Goal: Information Seeking & Learning: Learn about a topic

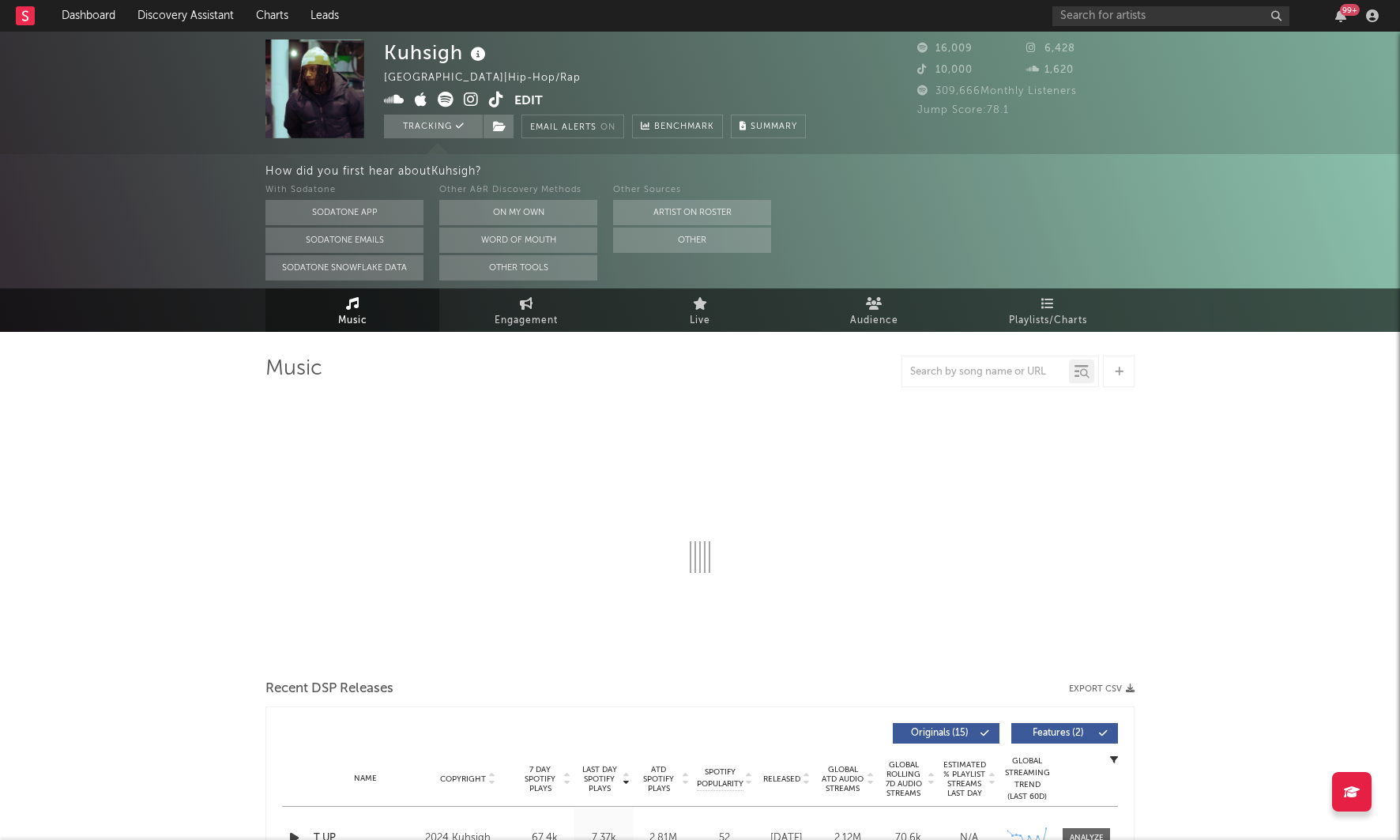
select select "6m"
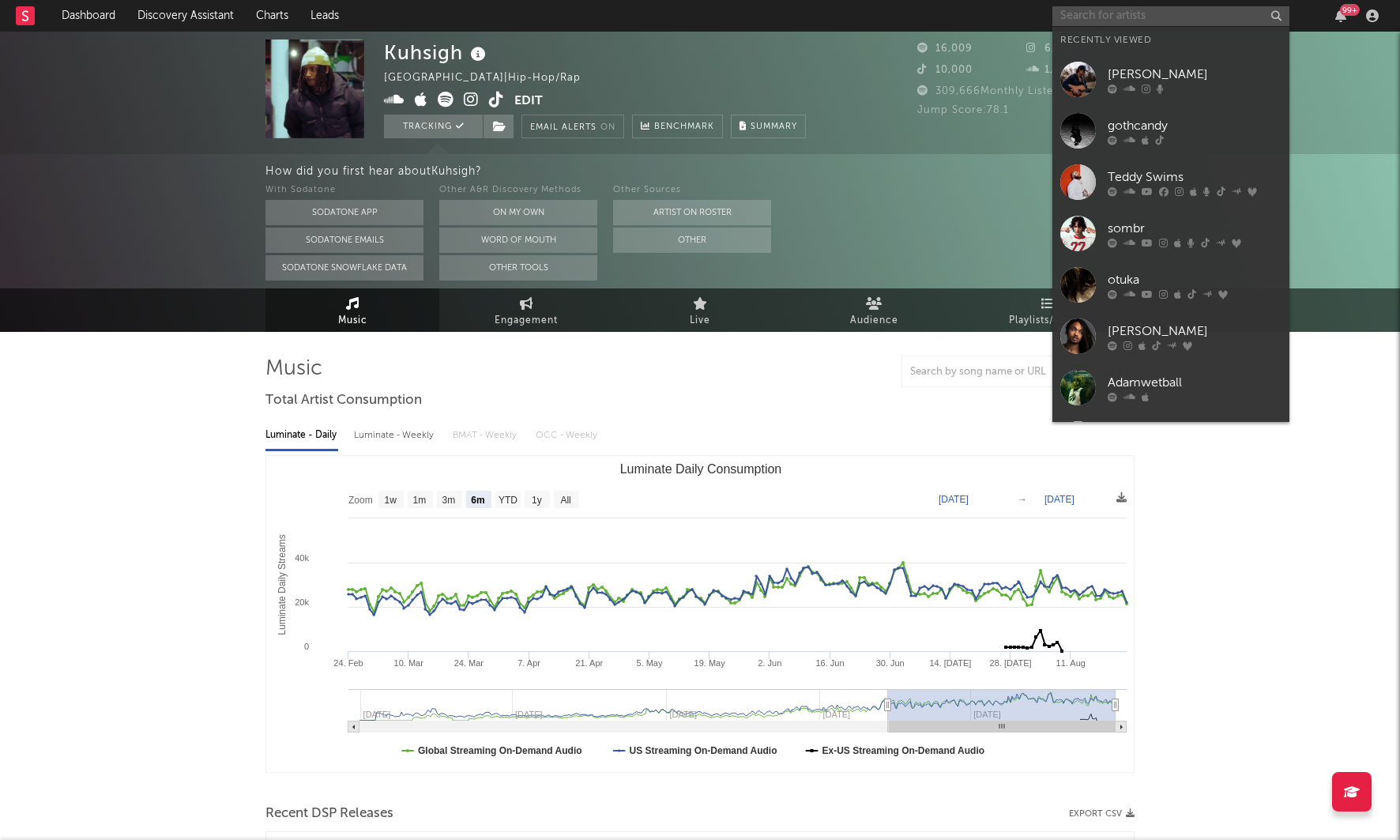
click at [1077, 21] on input "text" at bounding box center [1171, 16] width 237 height 20
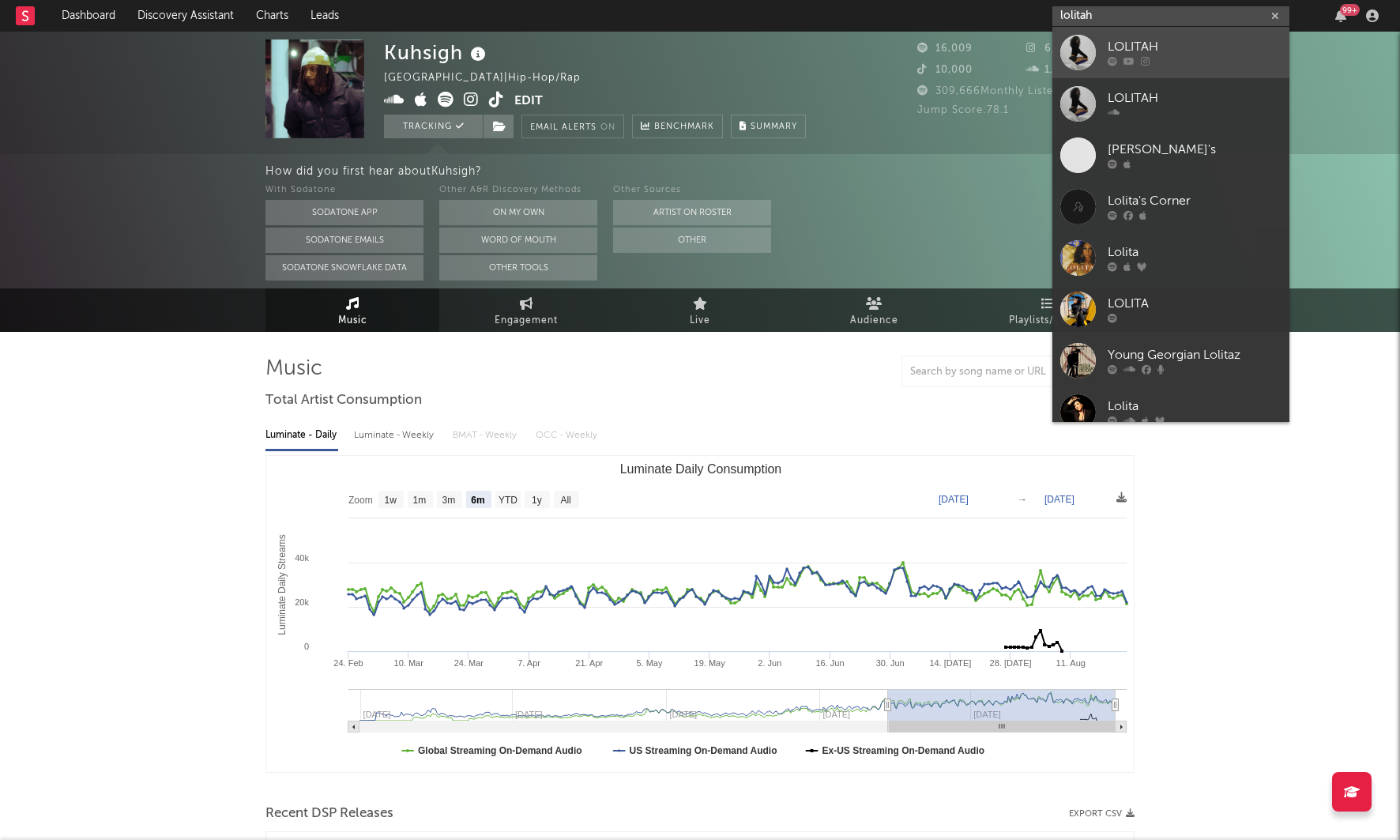
type input "lolitah"
click at [1213, 43] on div "LOLITAH" at bounding box center [1195, 47] width 173 height 19
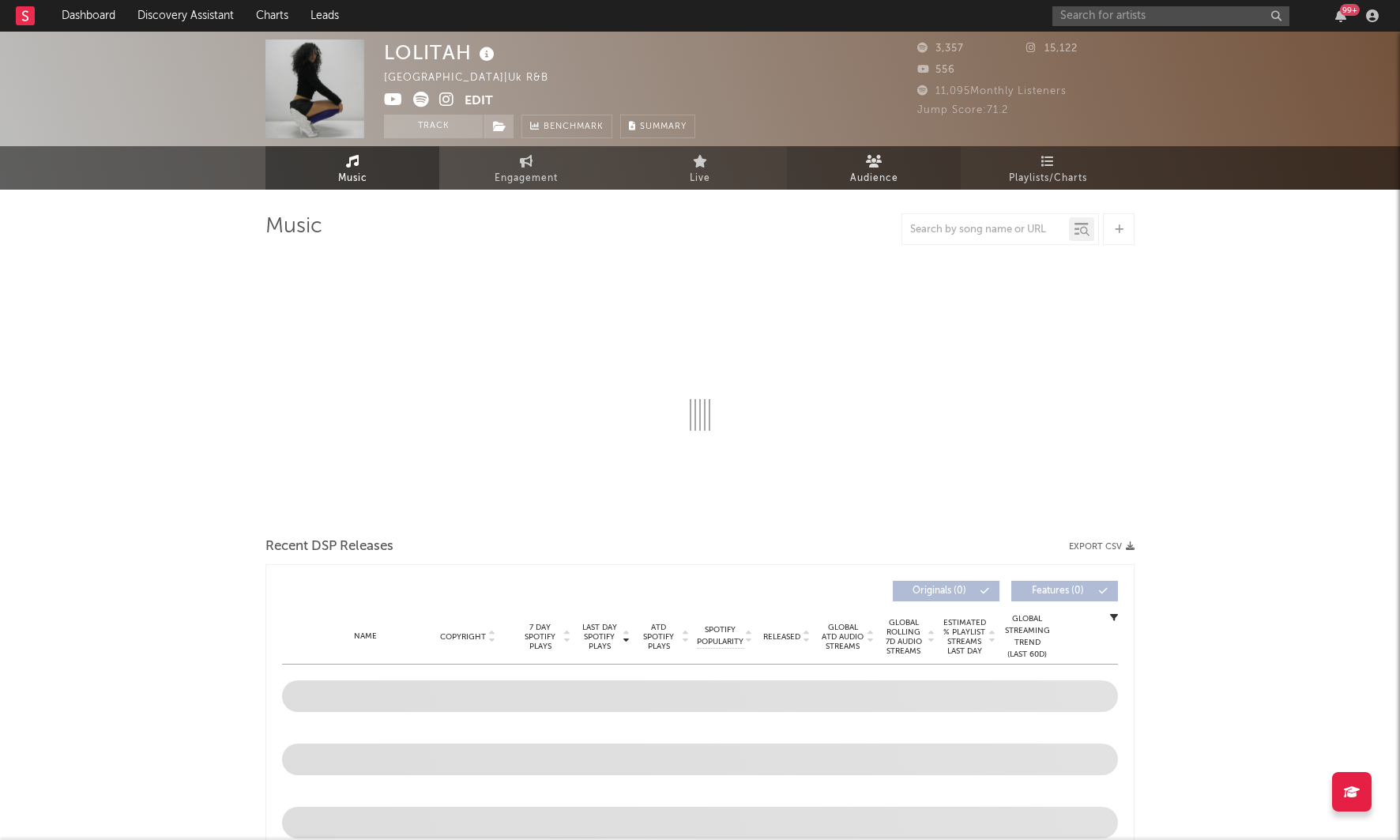
select select "1w"
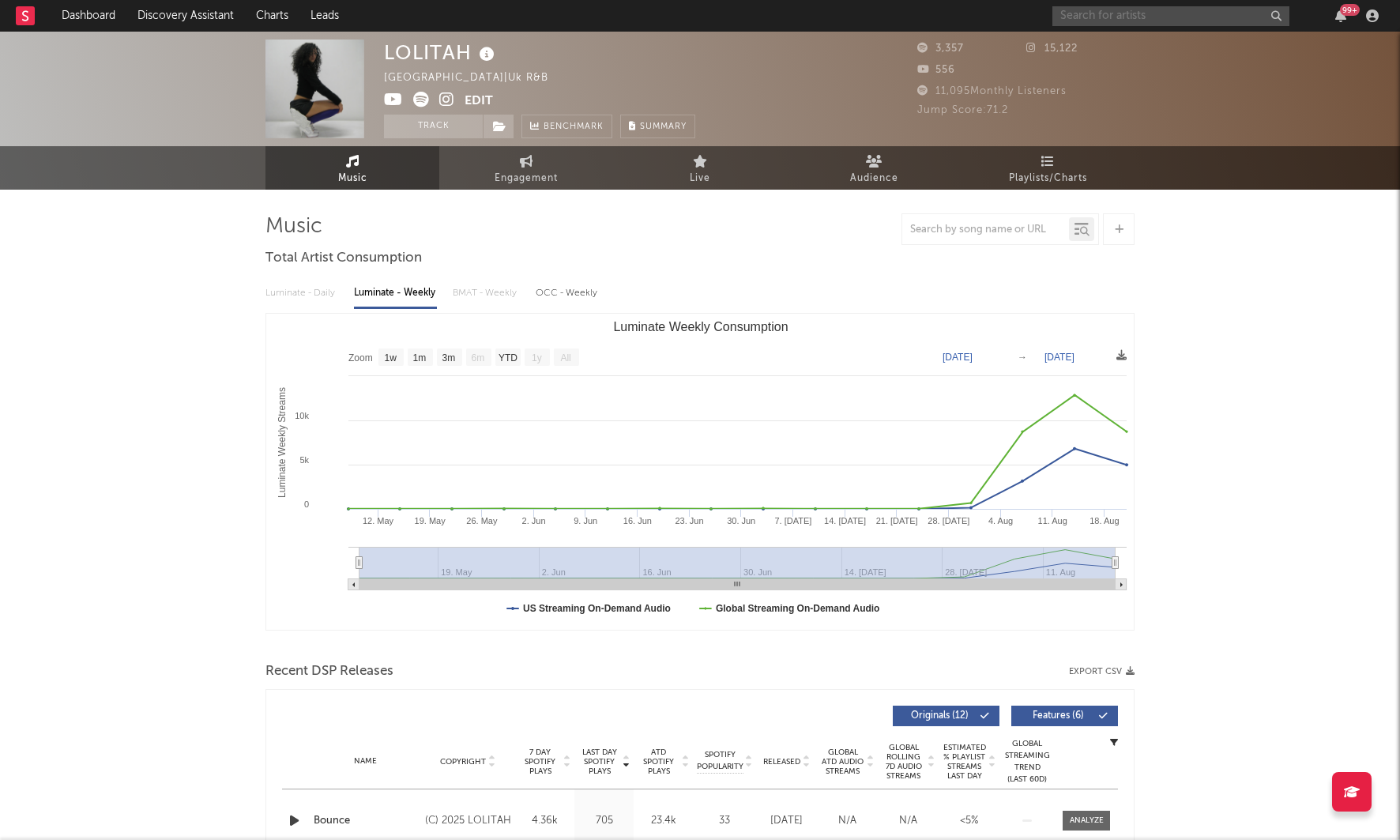
click at [1089, 18] on input "text" at bounding box center [1171, 16] width 237 height 20
type input "kindlynxsh"
click at [1147, 41] on div "KindlyNxsh" at bounding box center [1195, 47] width 173 height 19
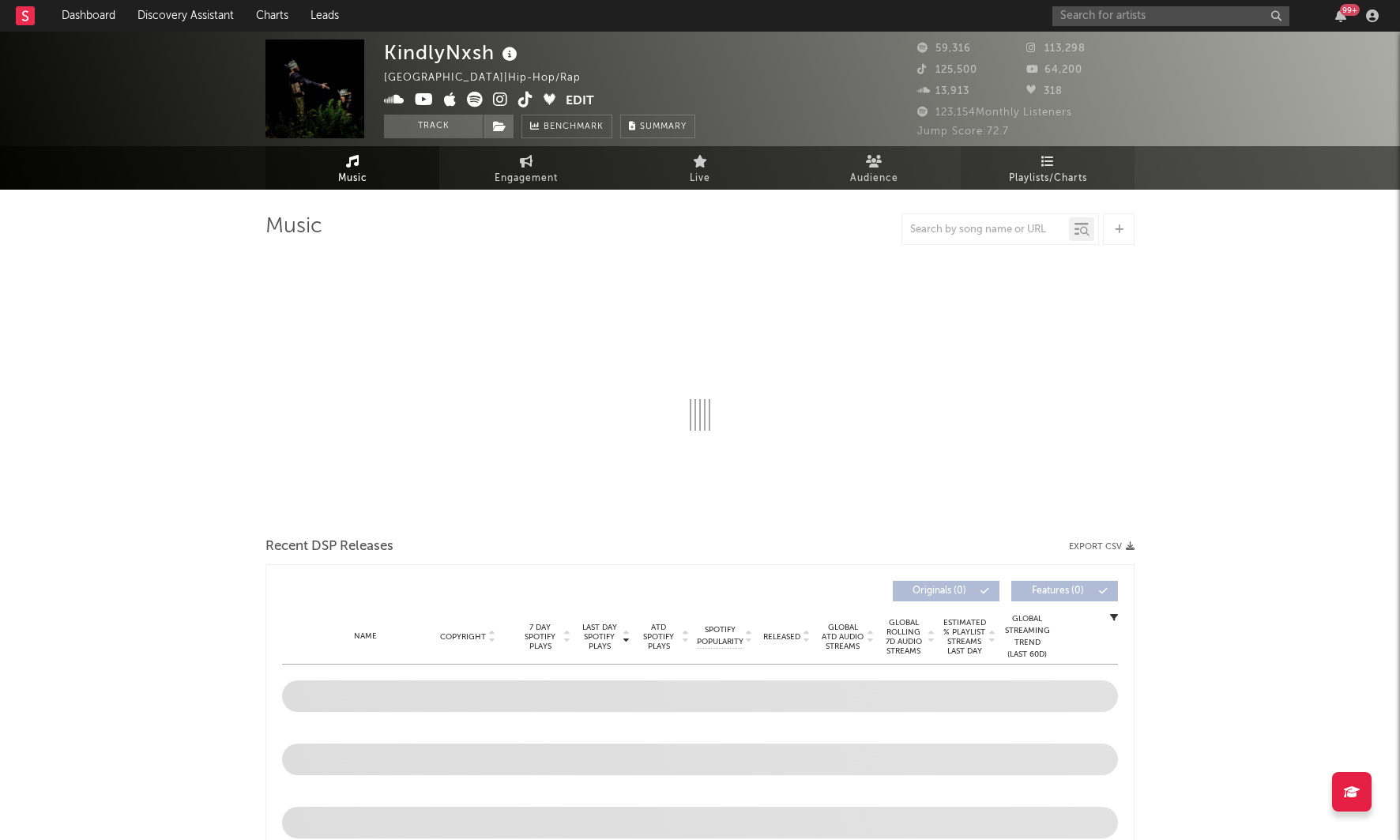
select select "6m"
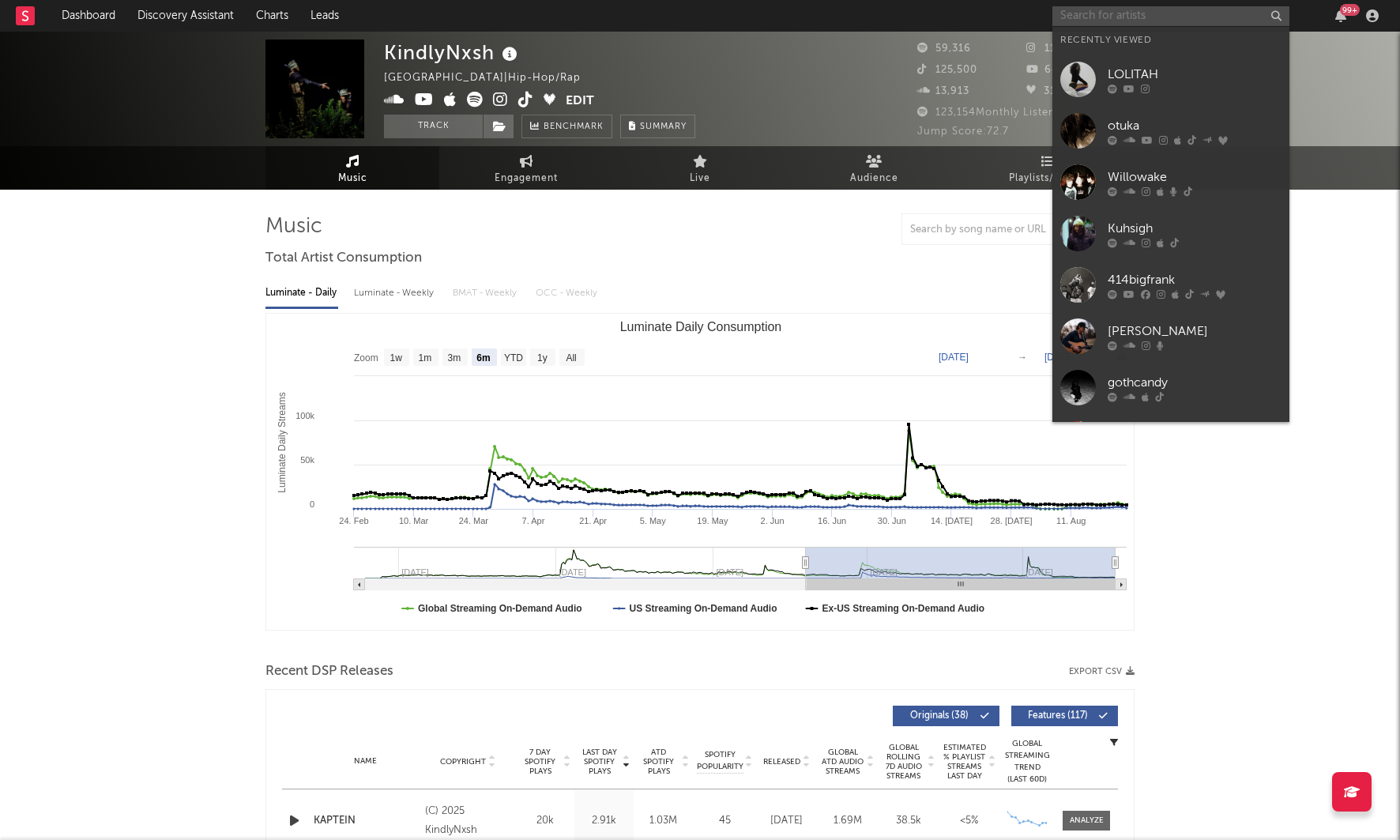
click at [1105, 12] on input "text" at bounding box center [1171, 16] width 237 height 20
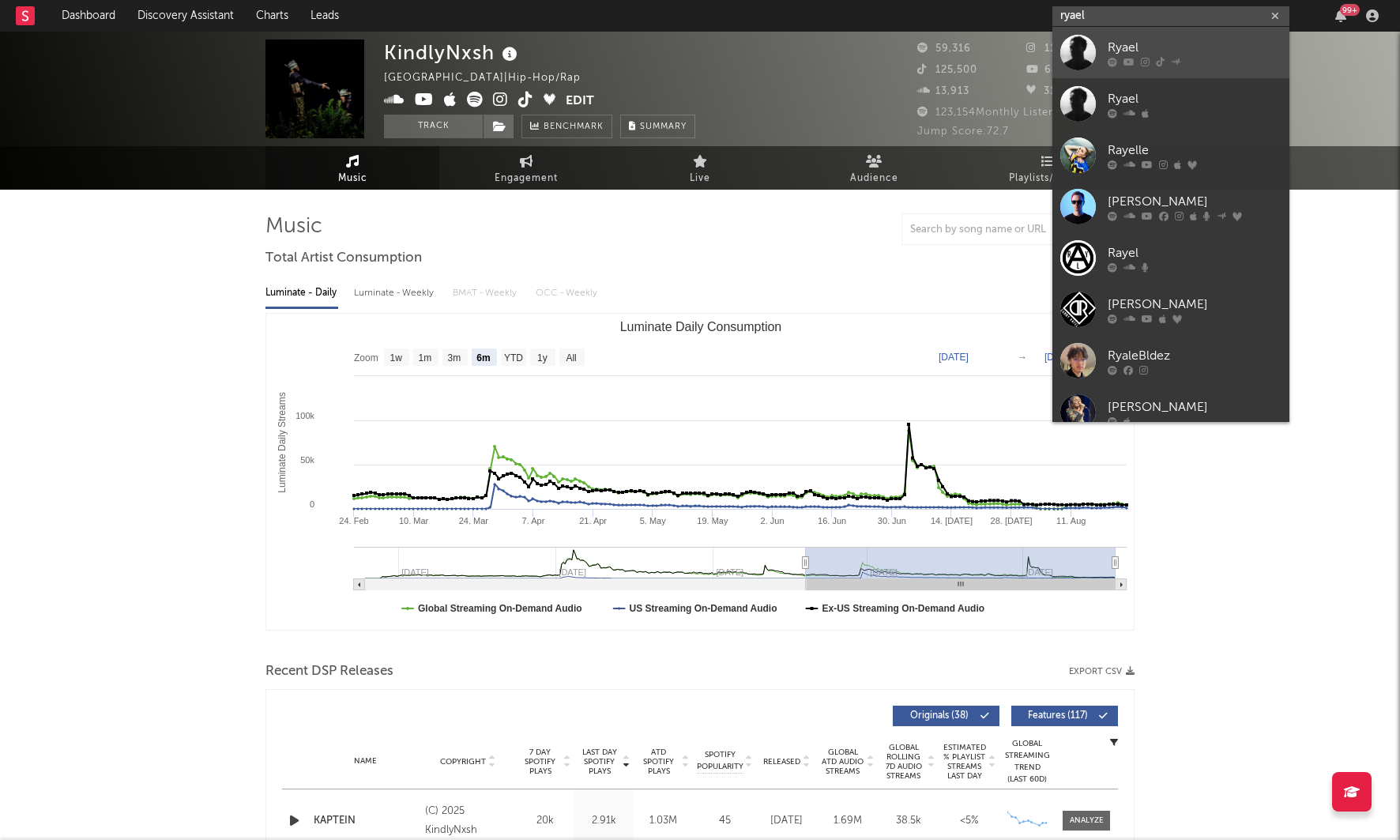
type input "ryael"
click at [1134, 50] on div "Ryael" at bounding box center [1195, 47] width 173 height 19
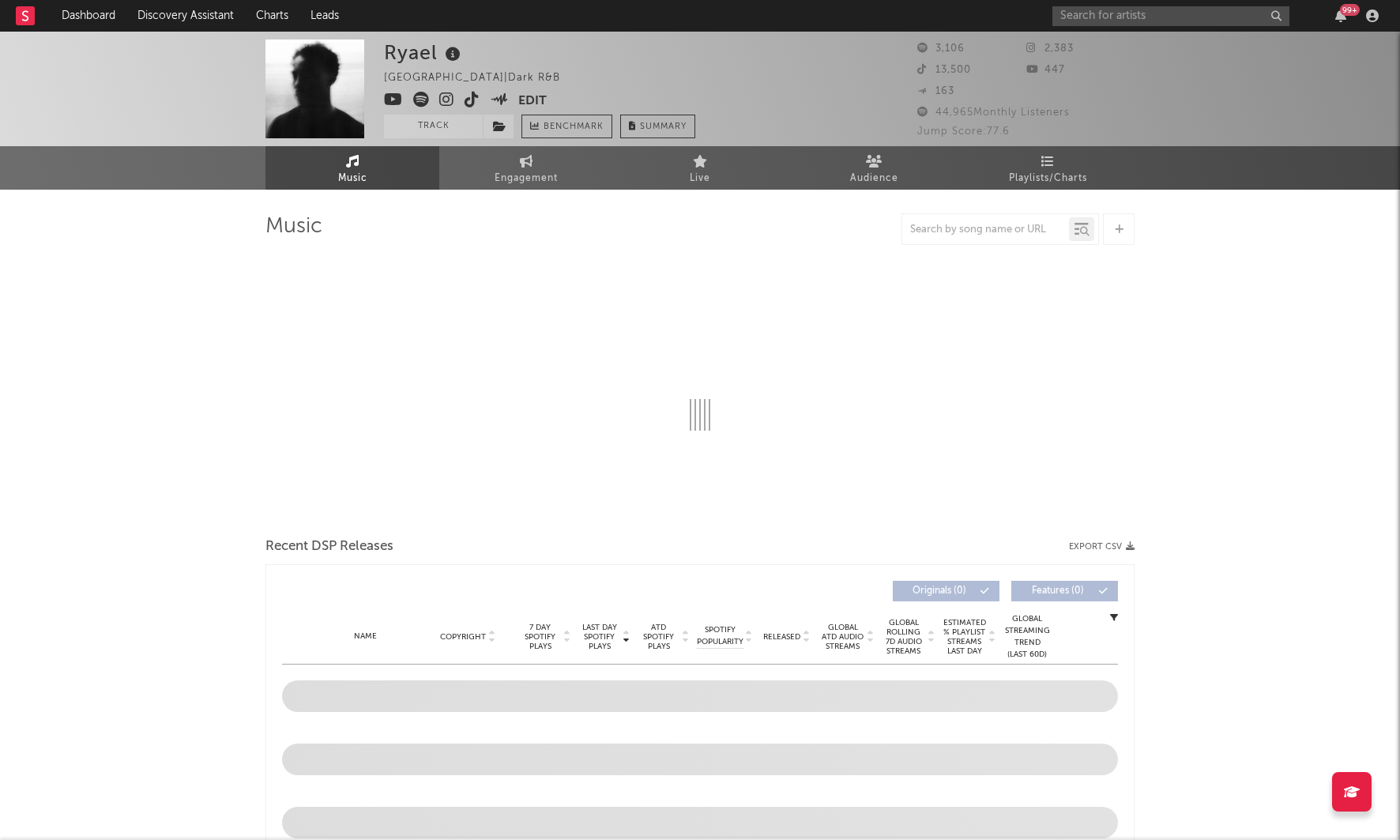
select select "1w"
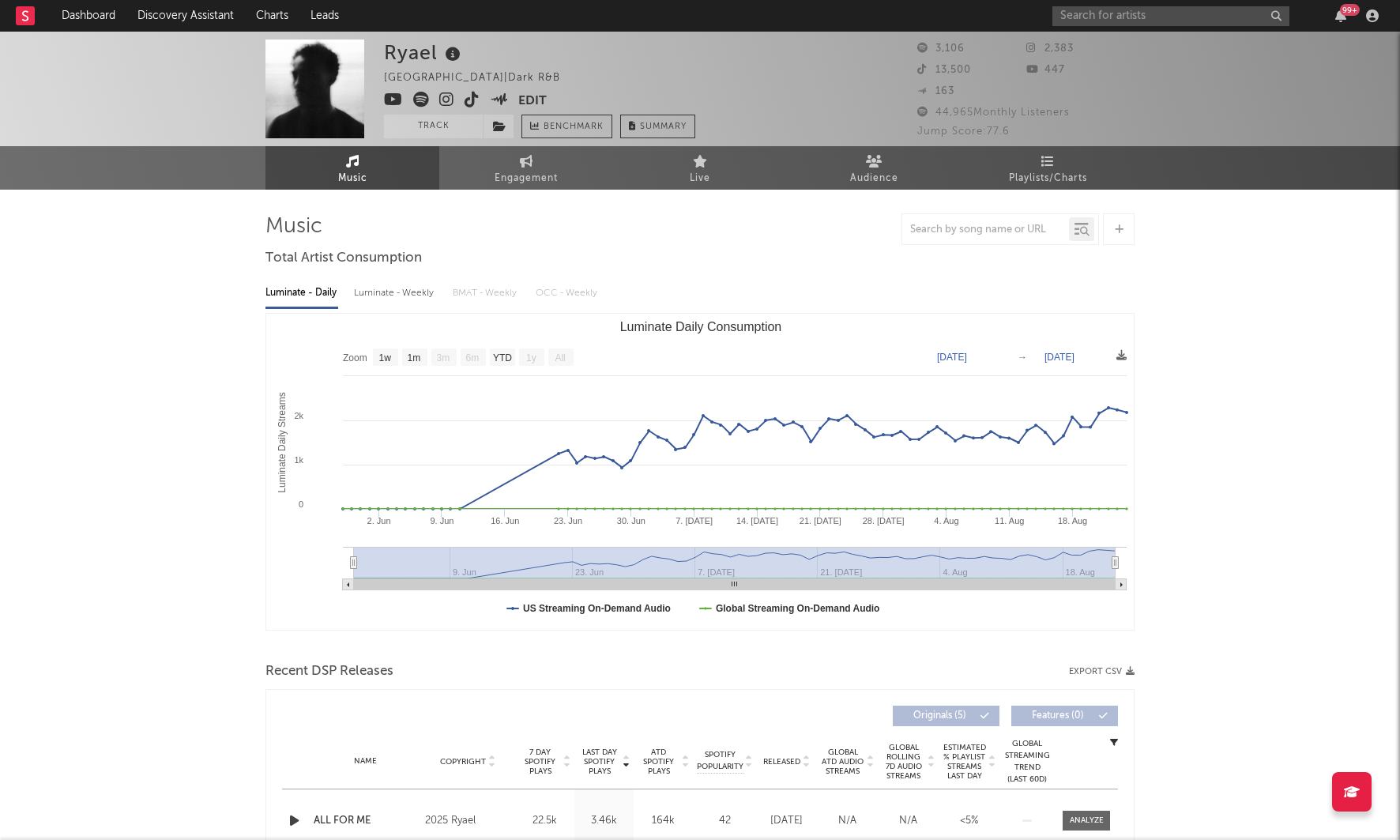
click at [447, 101] on icon at bounding box center [447, 100] width 15 height 16
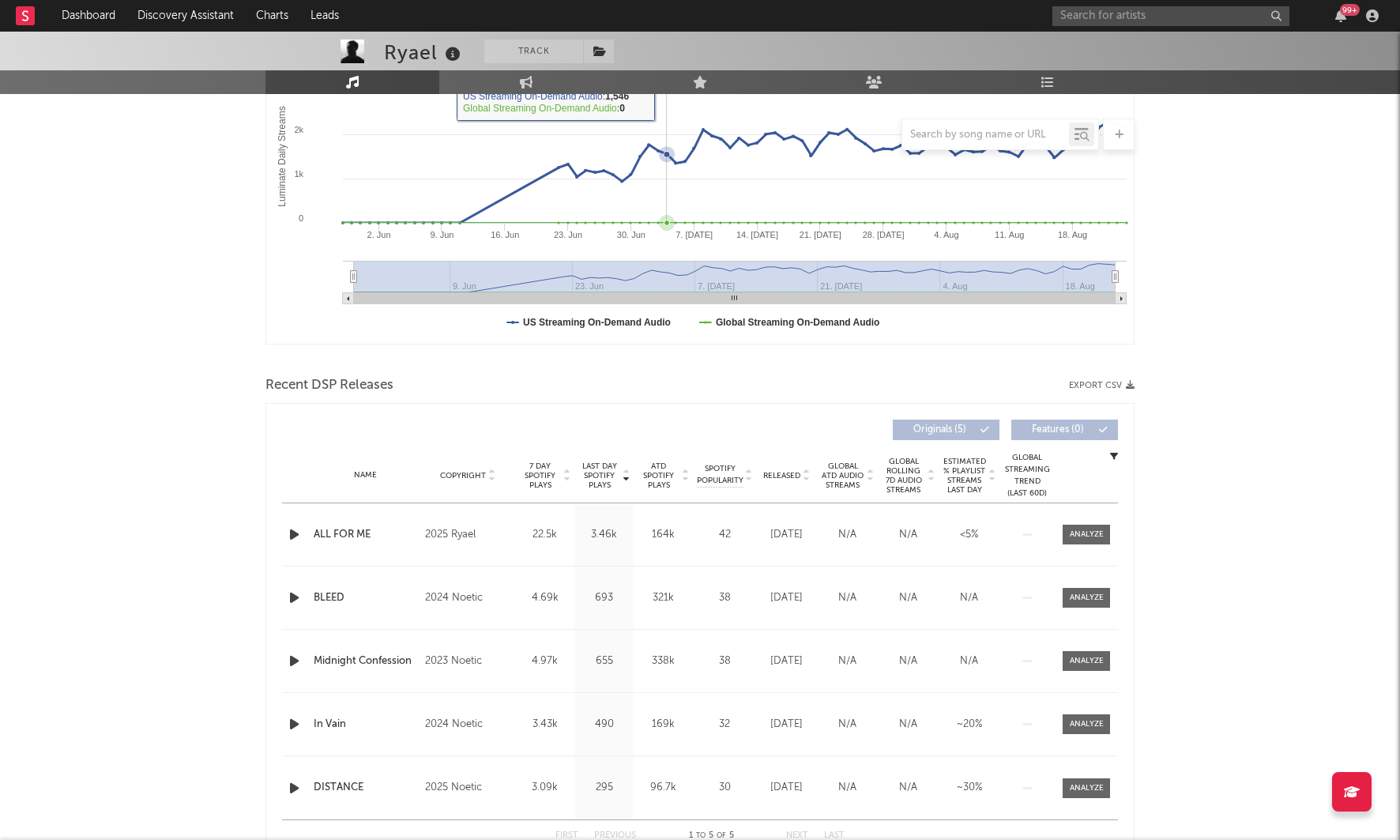
scroll to position [288, 0]
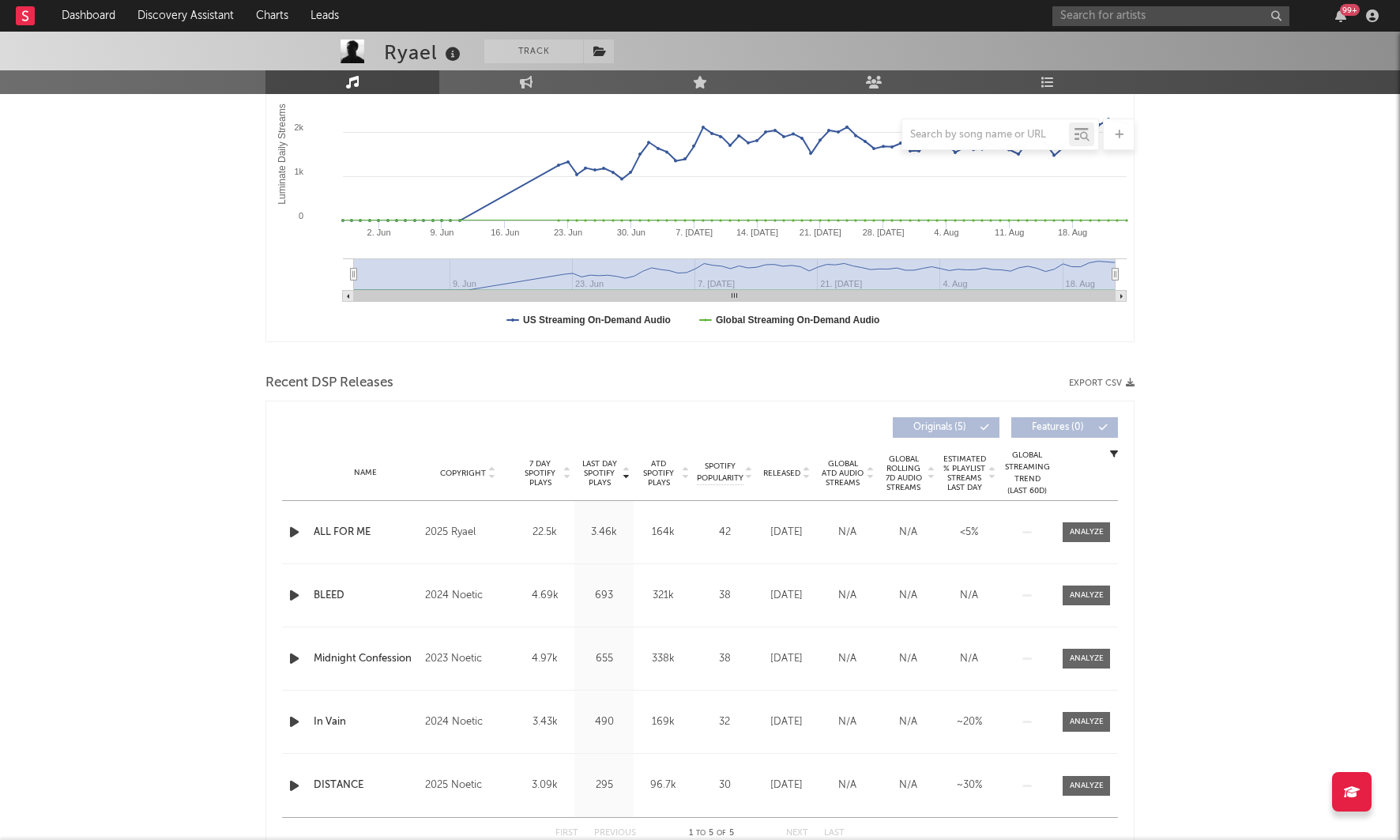
click at [787, 473] on span "Released" at bounding box center [781, 473] width 37 height 10
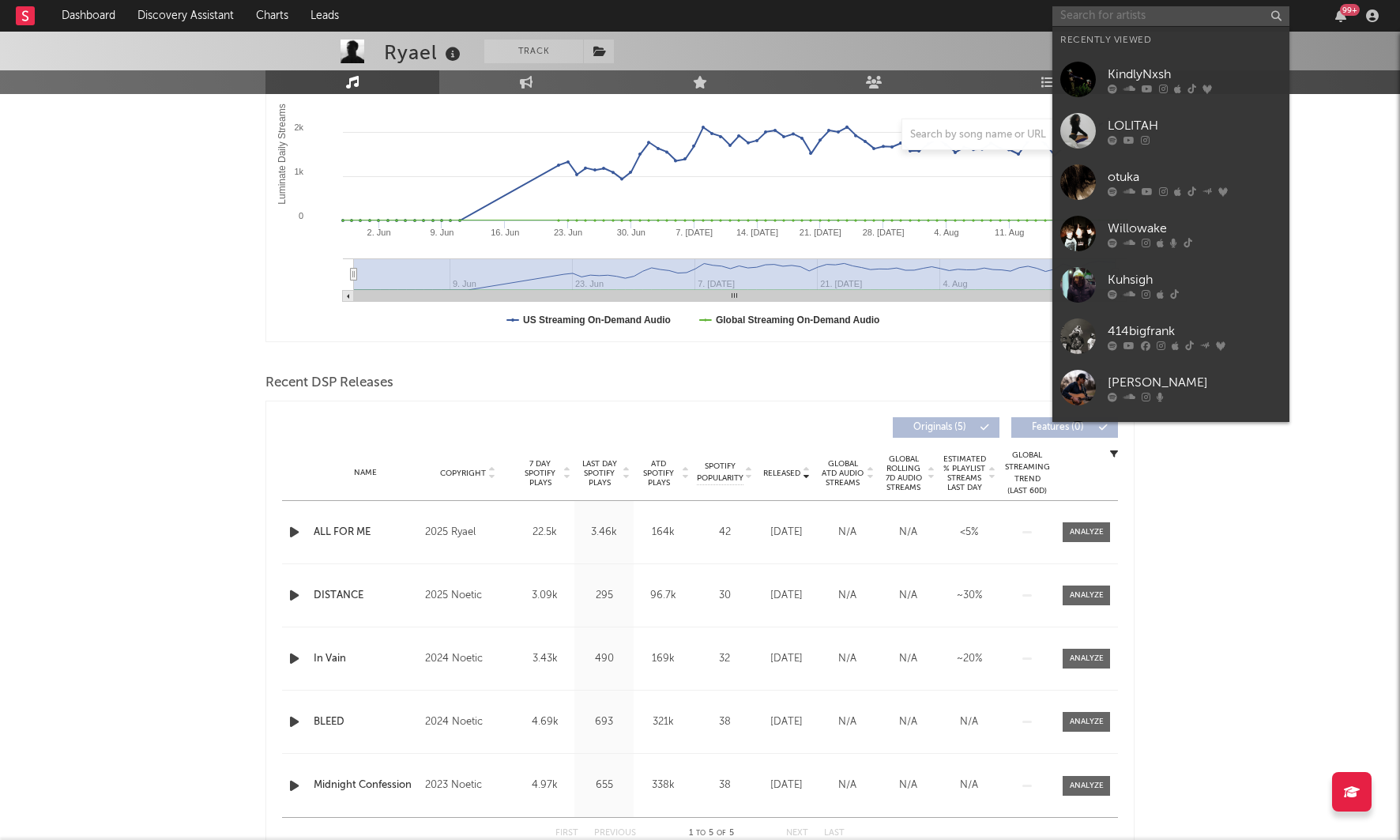
click at [1137, 11] on input "text" at bounding box center [1171, 16] width 237 height 20
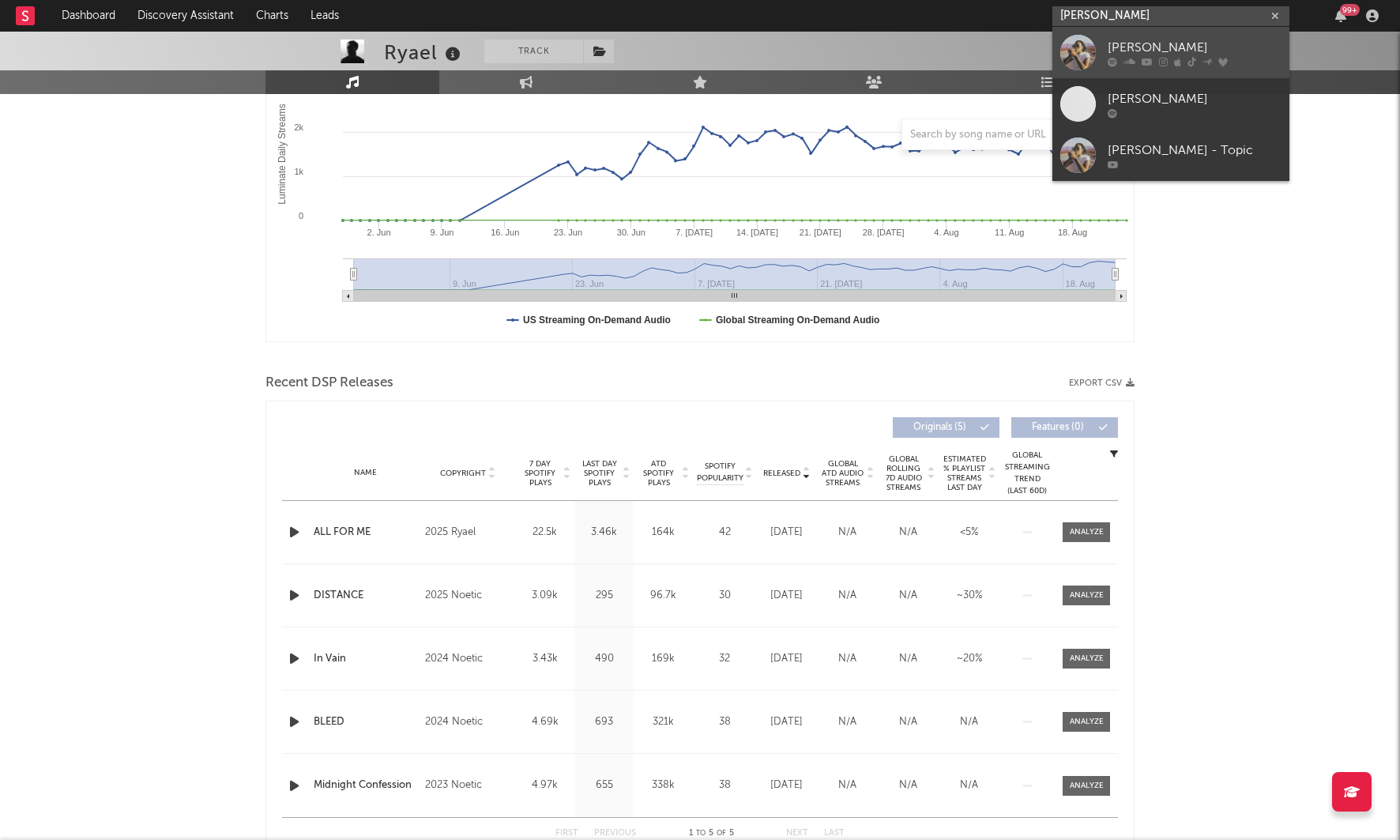
type input "[PERSON_NAME]"
click at [1153, 53] on div "[PERSON_NAME]" at bounding box center [1195, 47] width 173 height 19
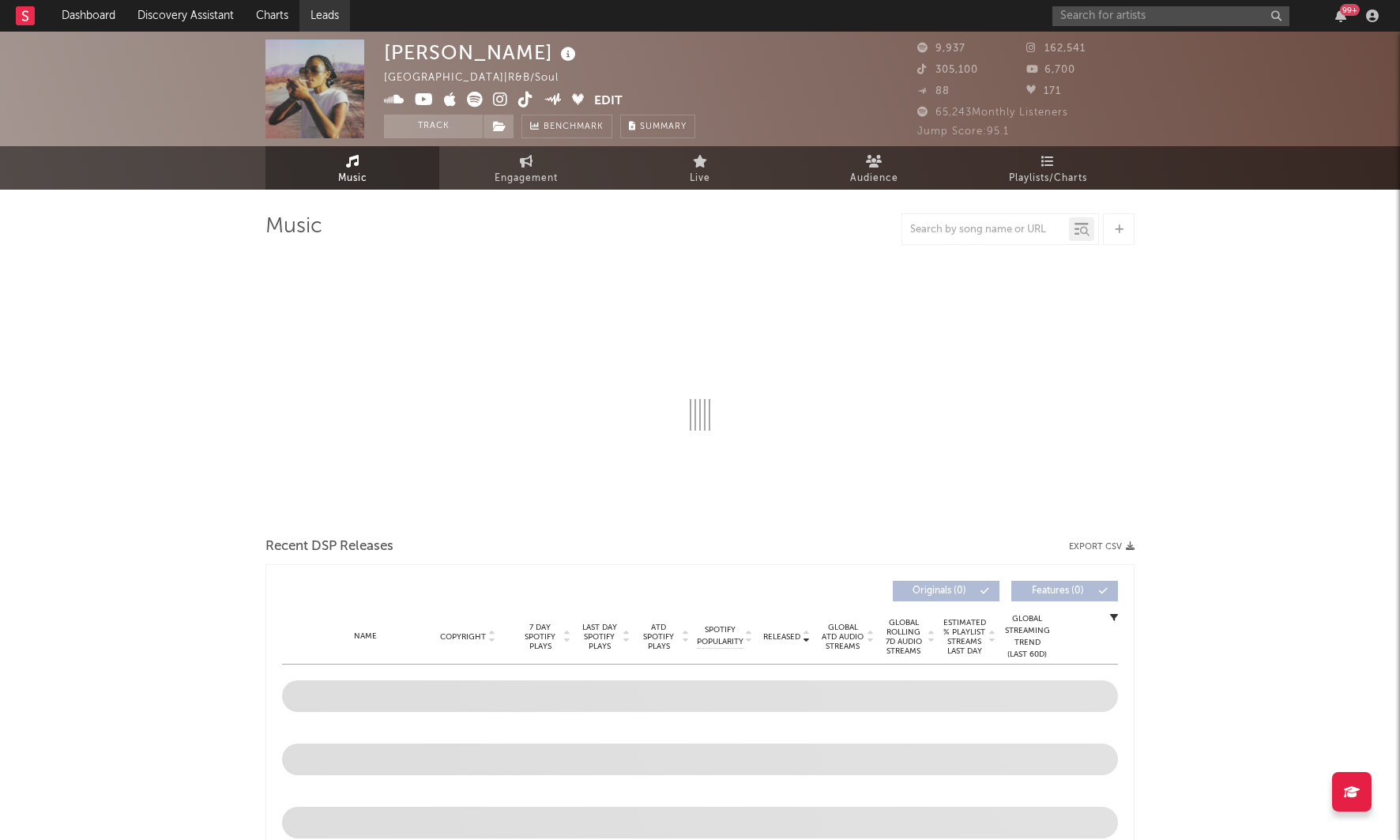
select select "6m"
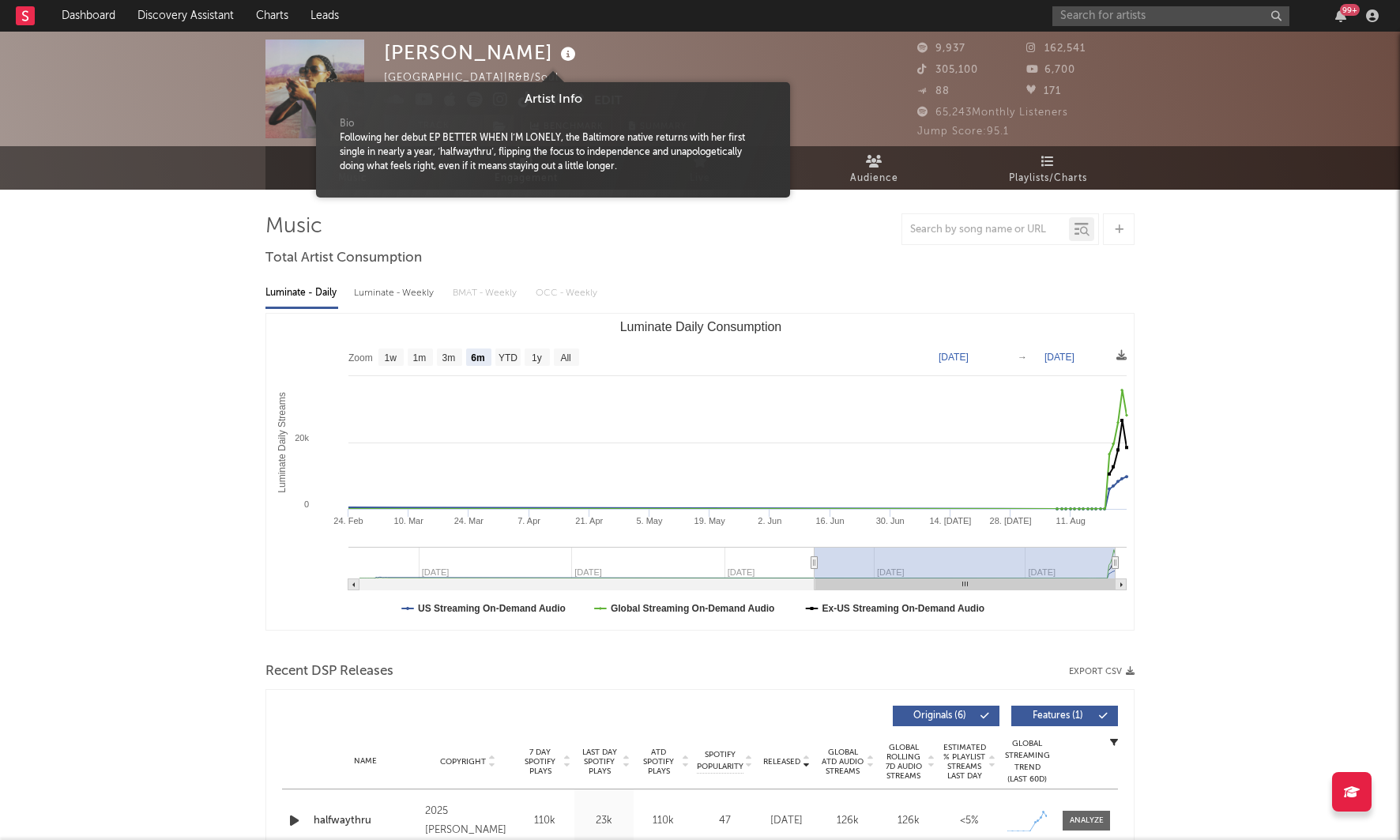
click at [557, 53] on icon at bounding box center [569, 54] width 23 height 22
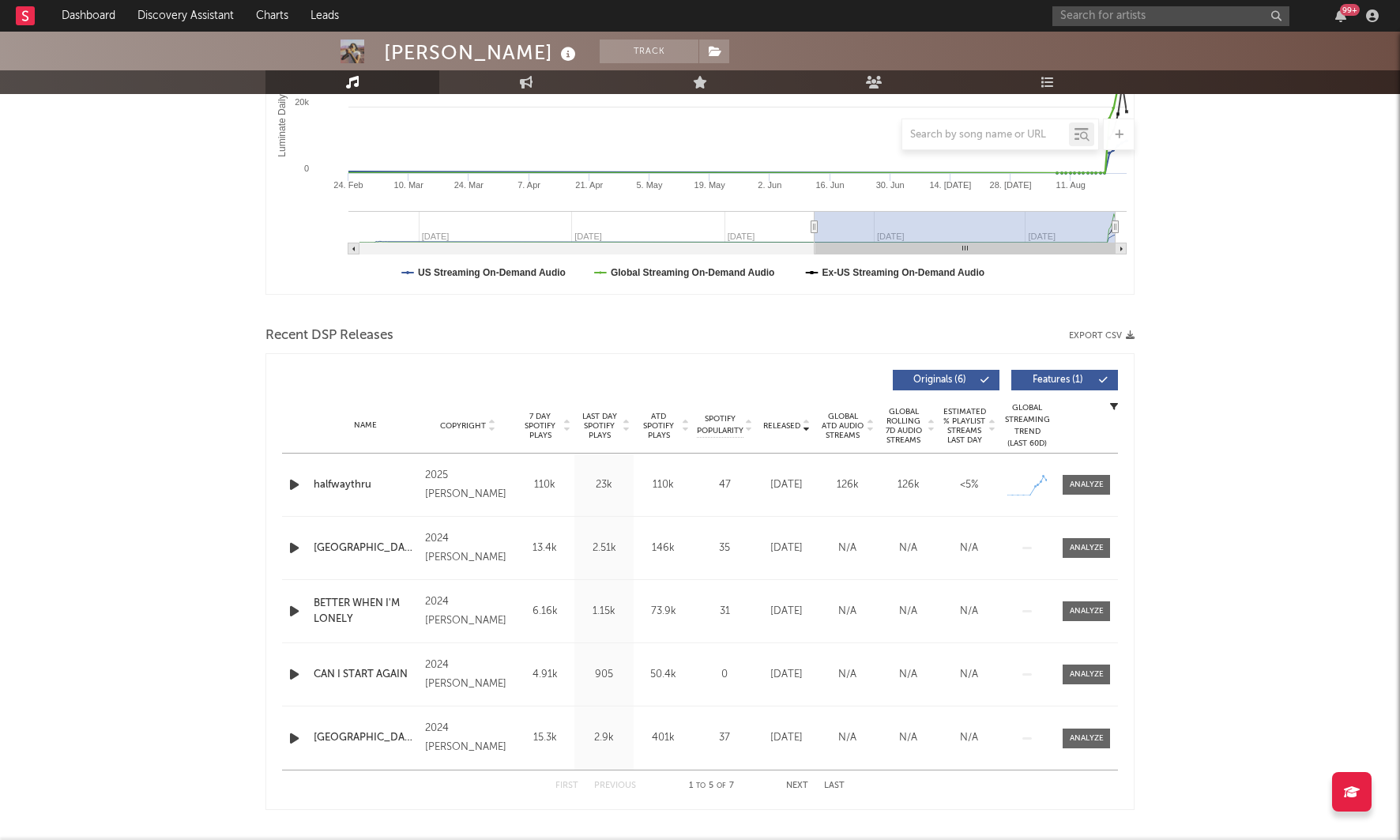
scroll to position [345, 0]
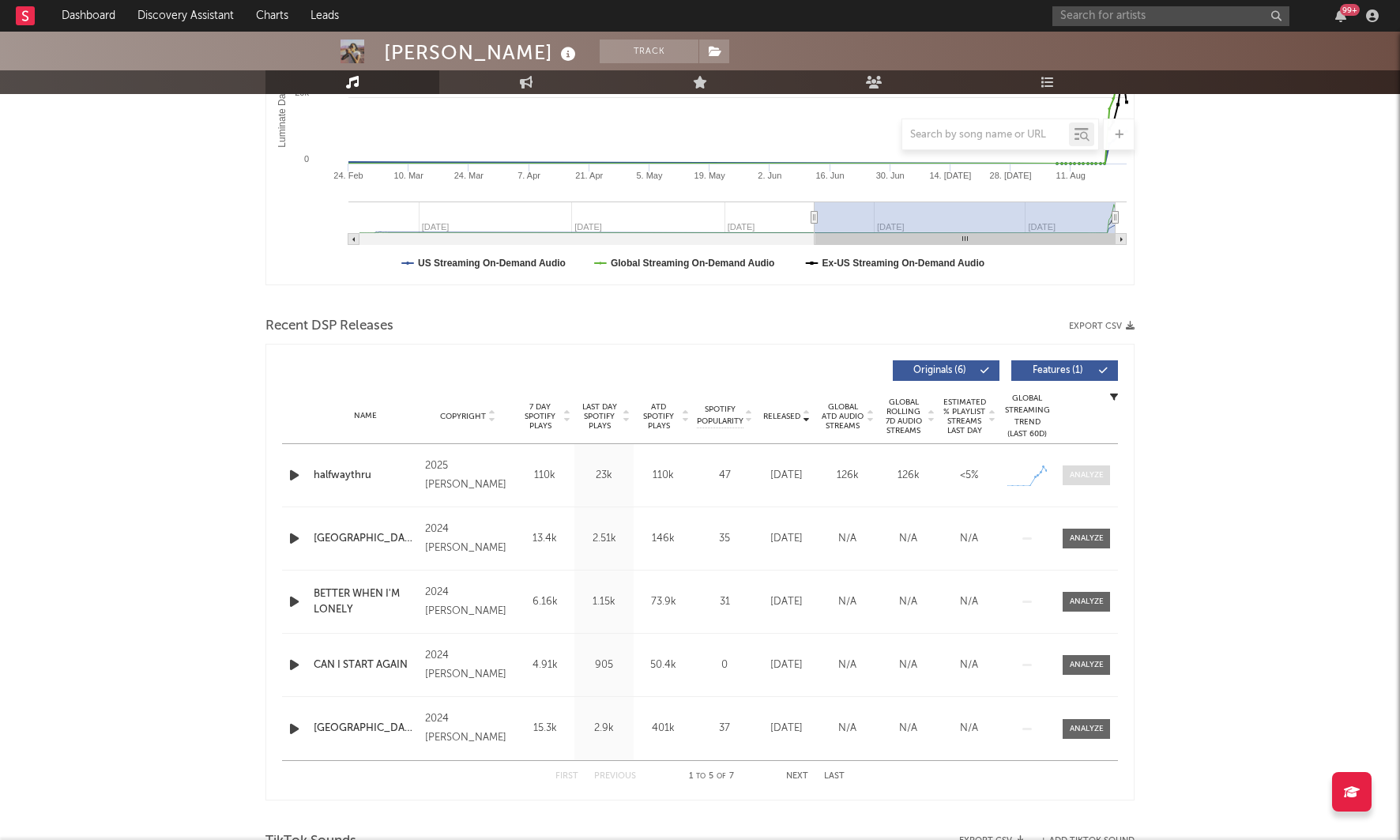
click at [1091, 472] on div at bounding box center [1086, 476] width 34 height 12
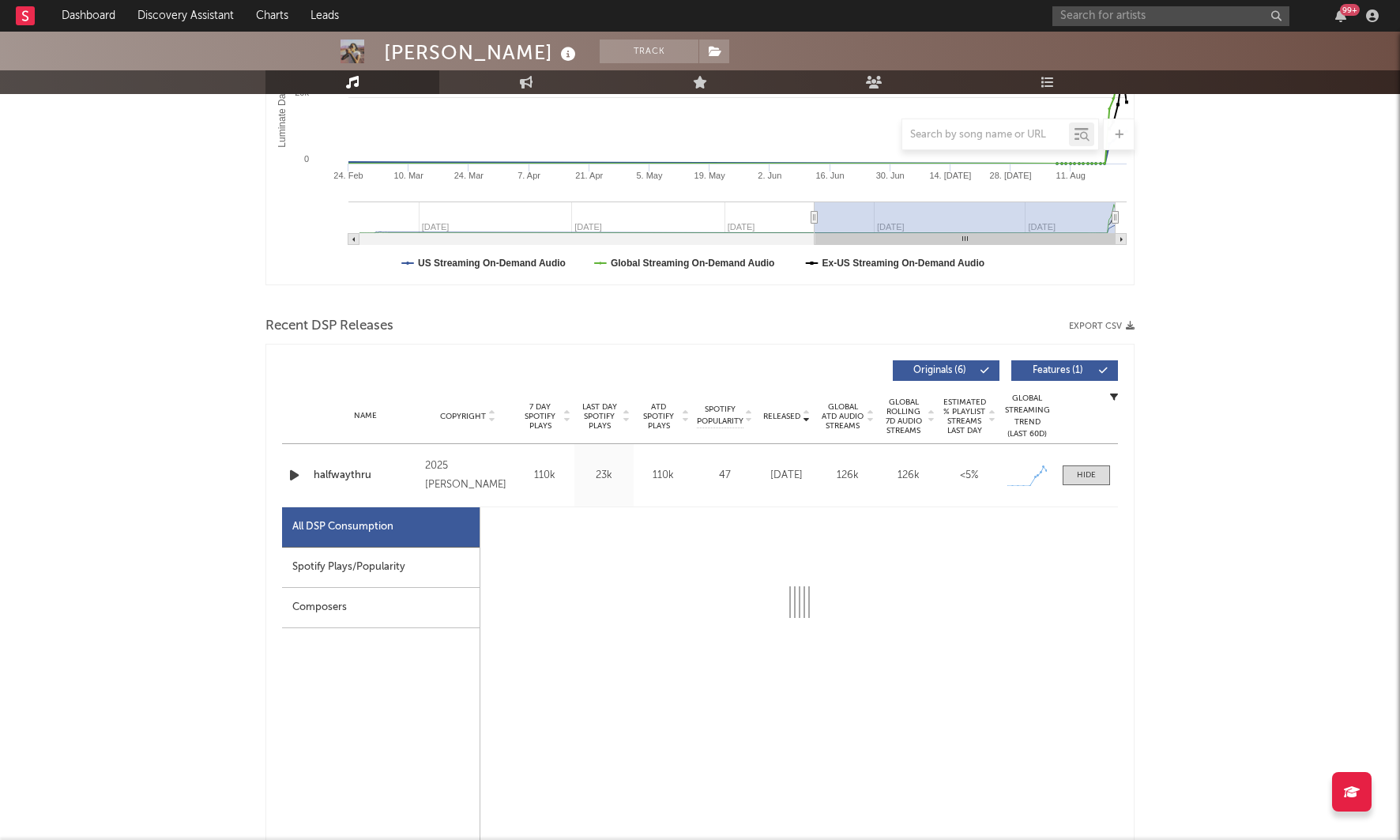
select select "1w"
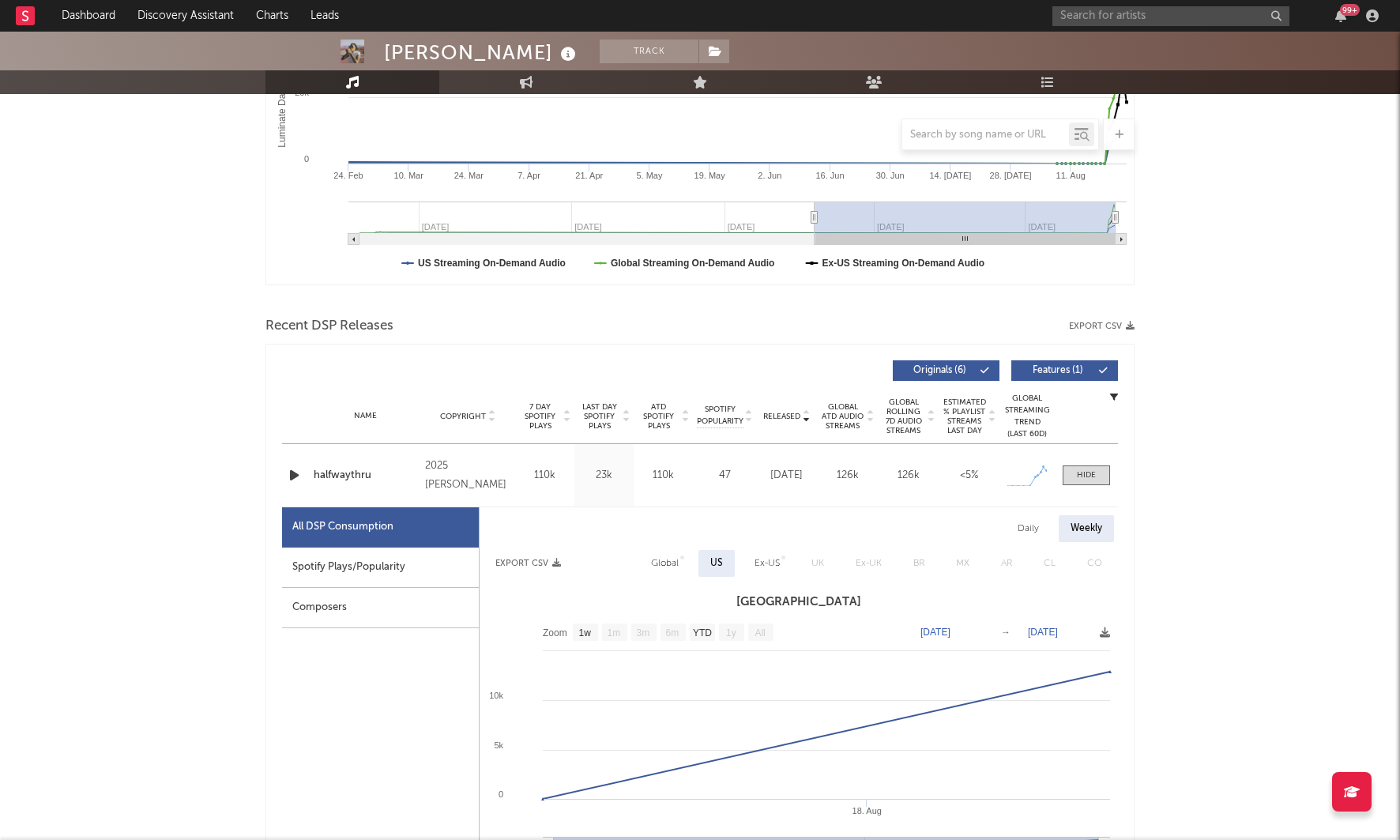
scroll to position [378, 0]
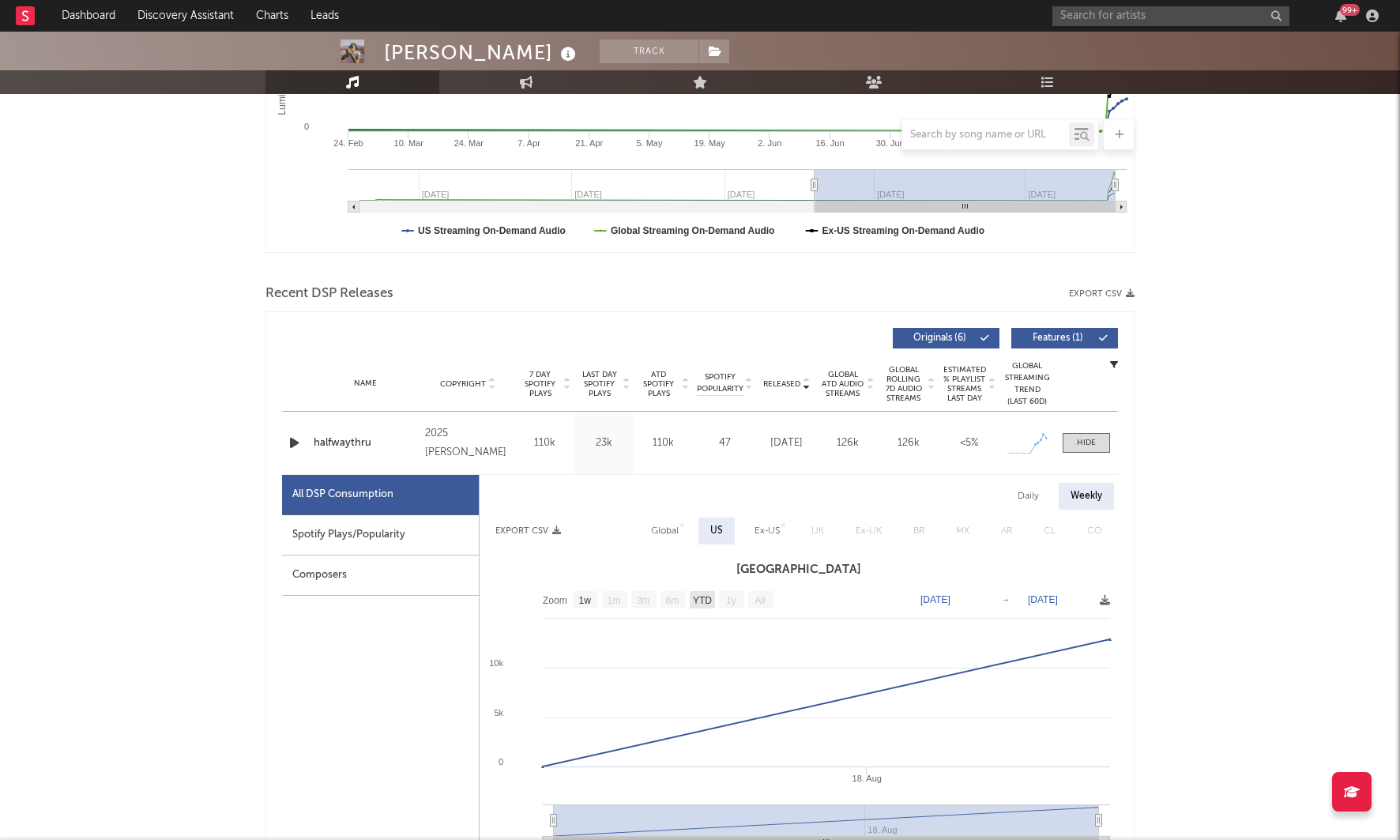
click at [706, 599] on text "YTD" at bounding box center [703, 600] width 19 height 11
select select "All"
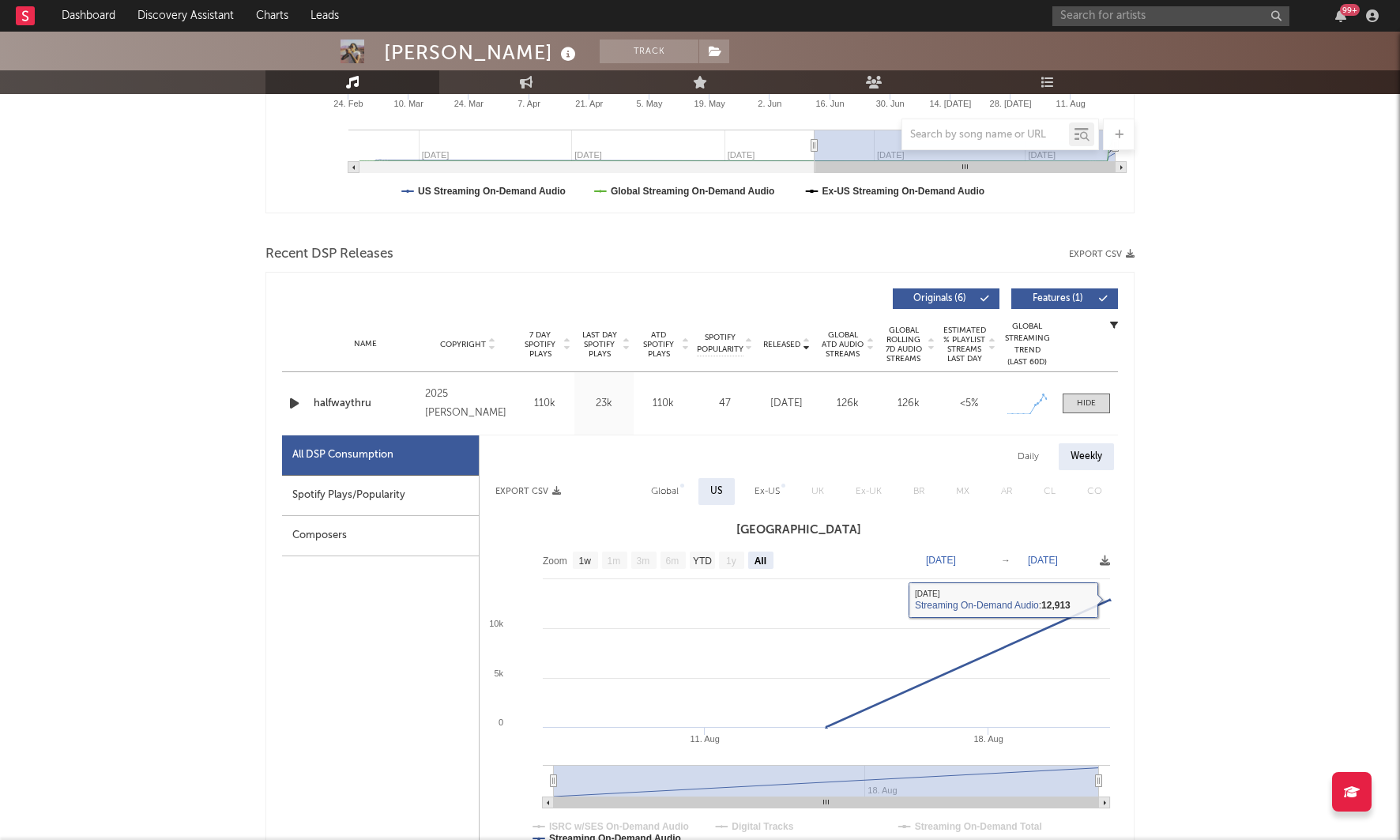
scroll to position [420, 0]
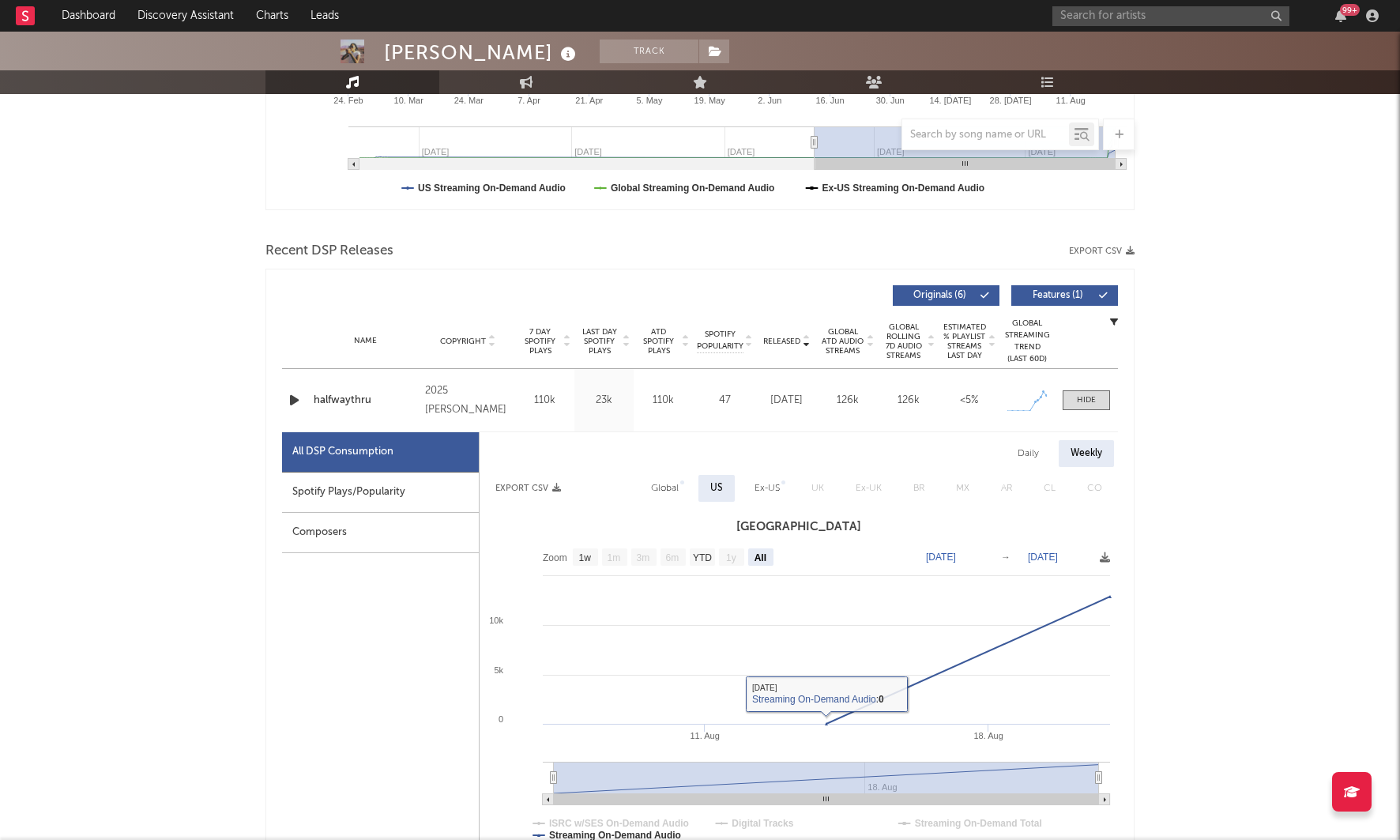
click at [678, 490] on div "Global" at bounding box center [665, 489] width 28 height 19
select select "YTD"
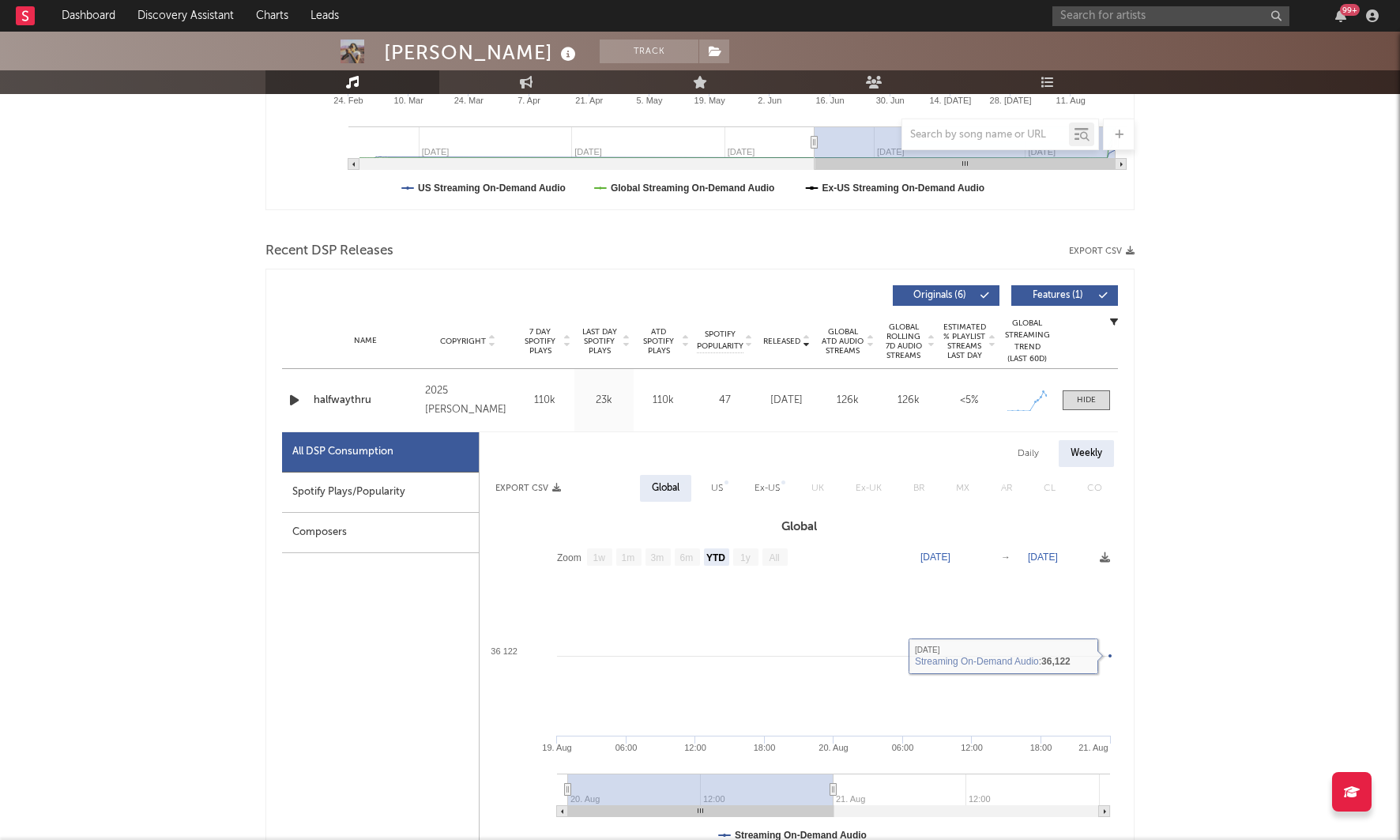
click at [694, 493] on span "Global" at bounding box center [666, 488] width 60 height 27
click at [711, 490] on div "US" at bounding box center [717, 488] width 36 height 27
select select "All"
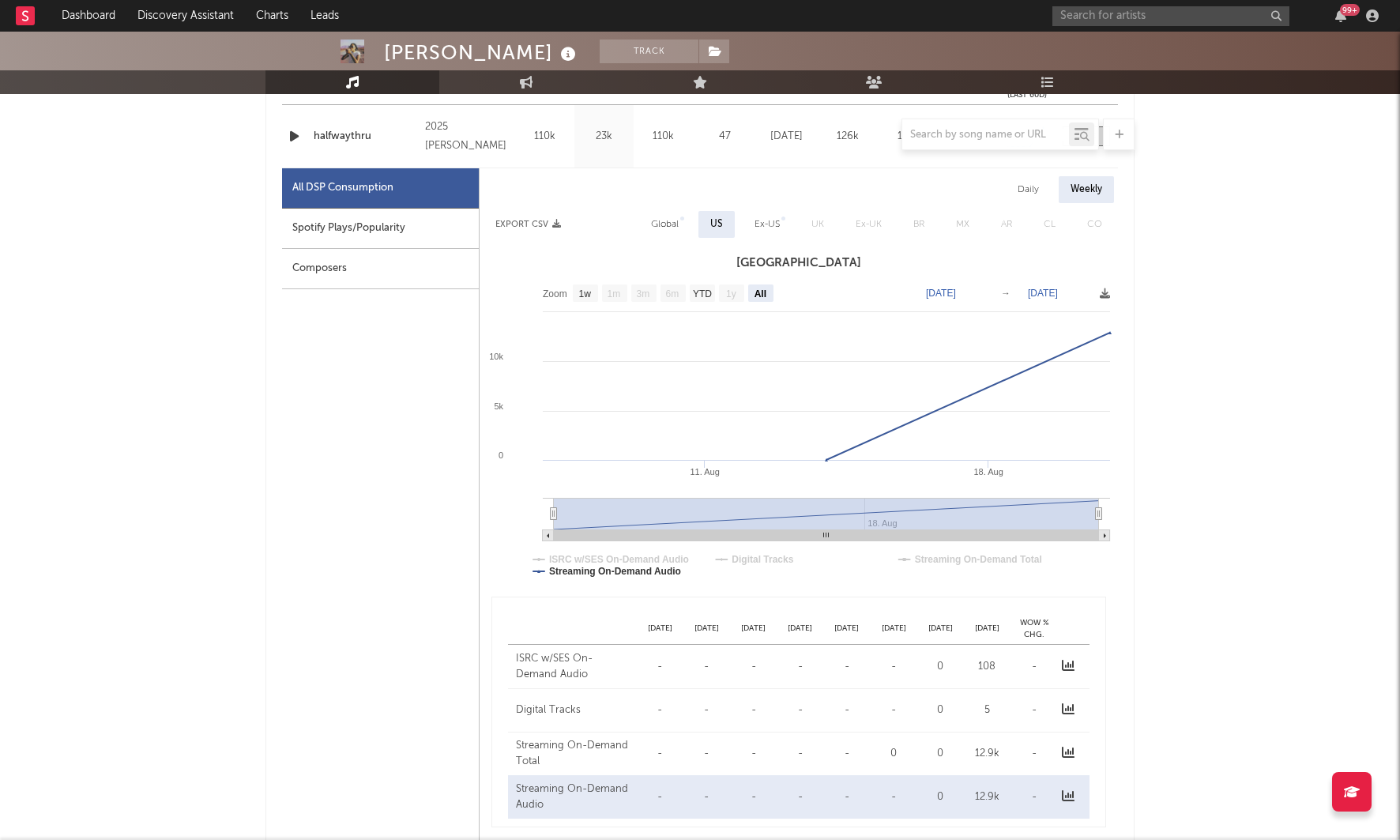
scroll to position [687, 0]
click at [330, 219] on div "Spotify Plays/Popularity" at bounding box center [380, 226] width 197 height 40
select select "1w"
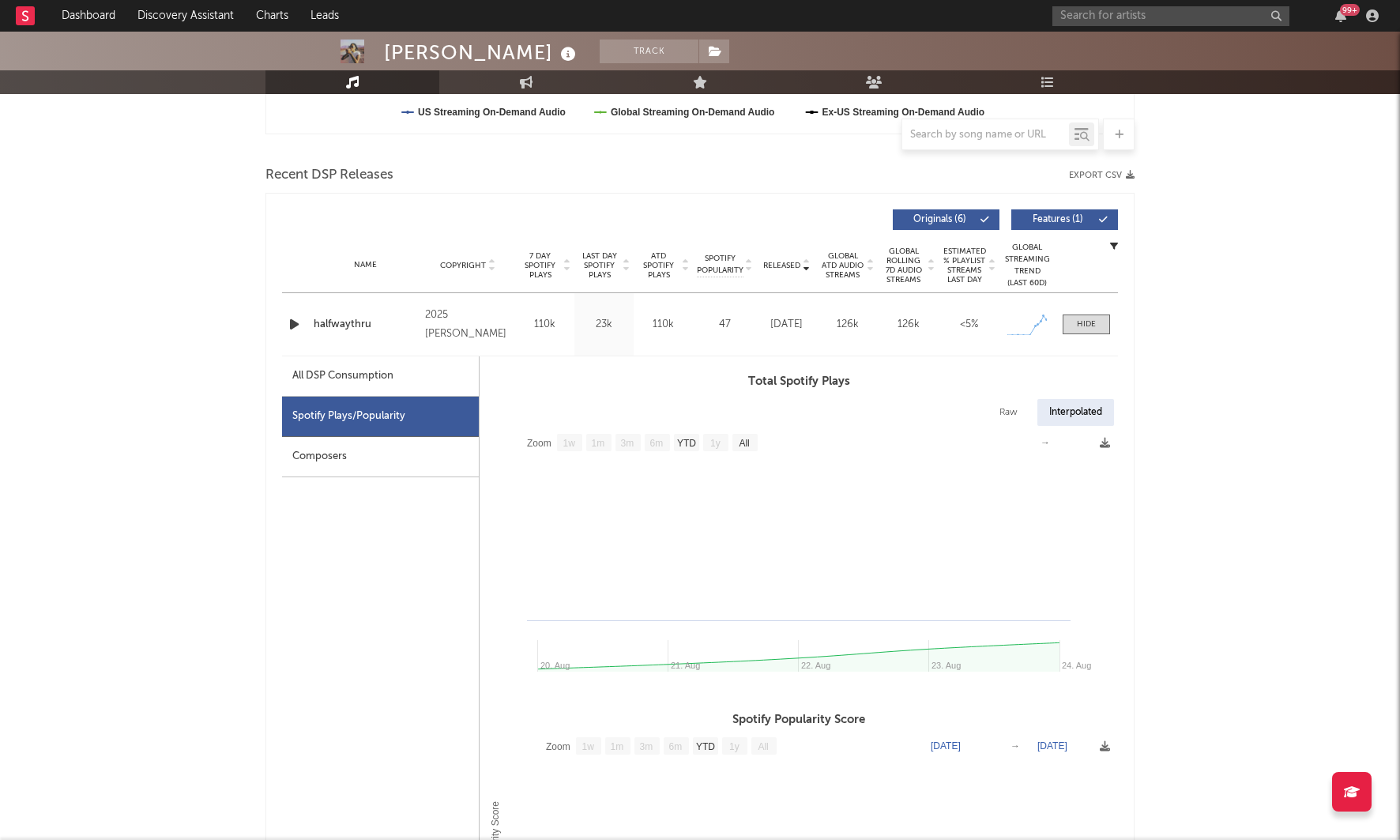
scroll to position [455, 0]
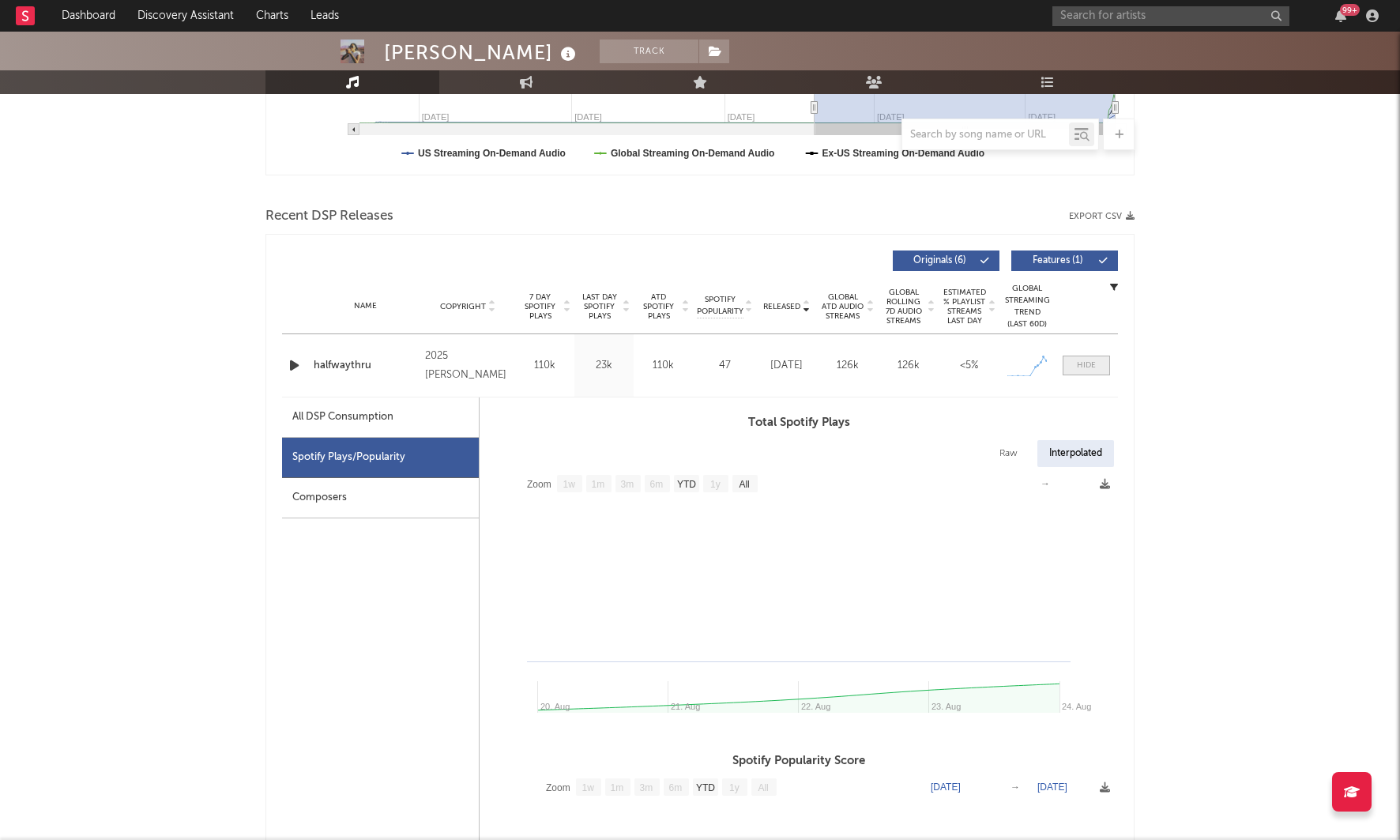
click at [1093, 364] on div at bounding box center [1086, 365] width 19 height 12
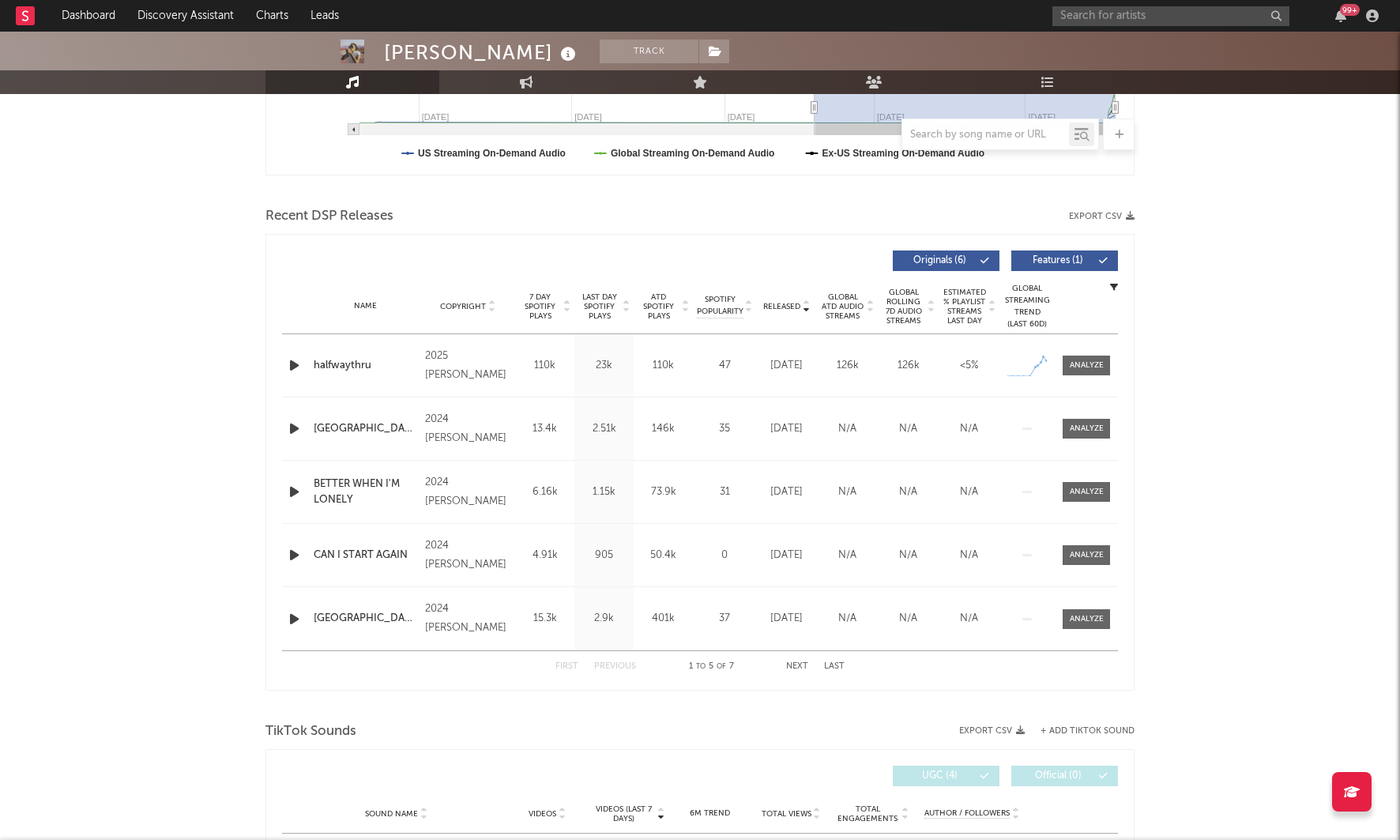
click at [790, 302] on span "Released" at bounding box center [781, 307] width 37 height 10
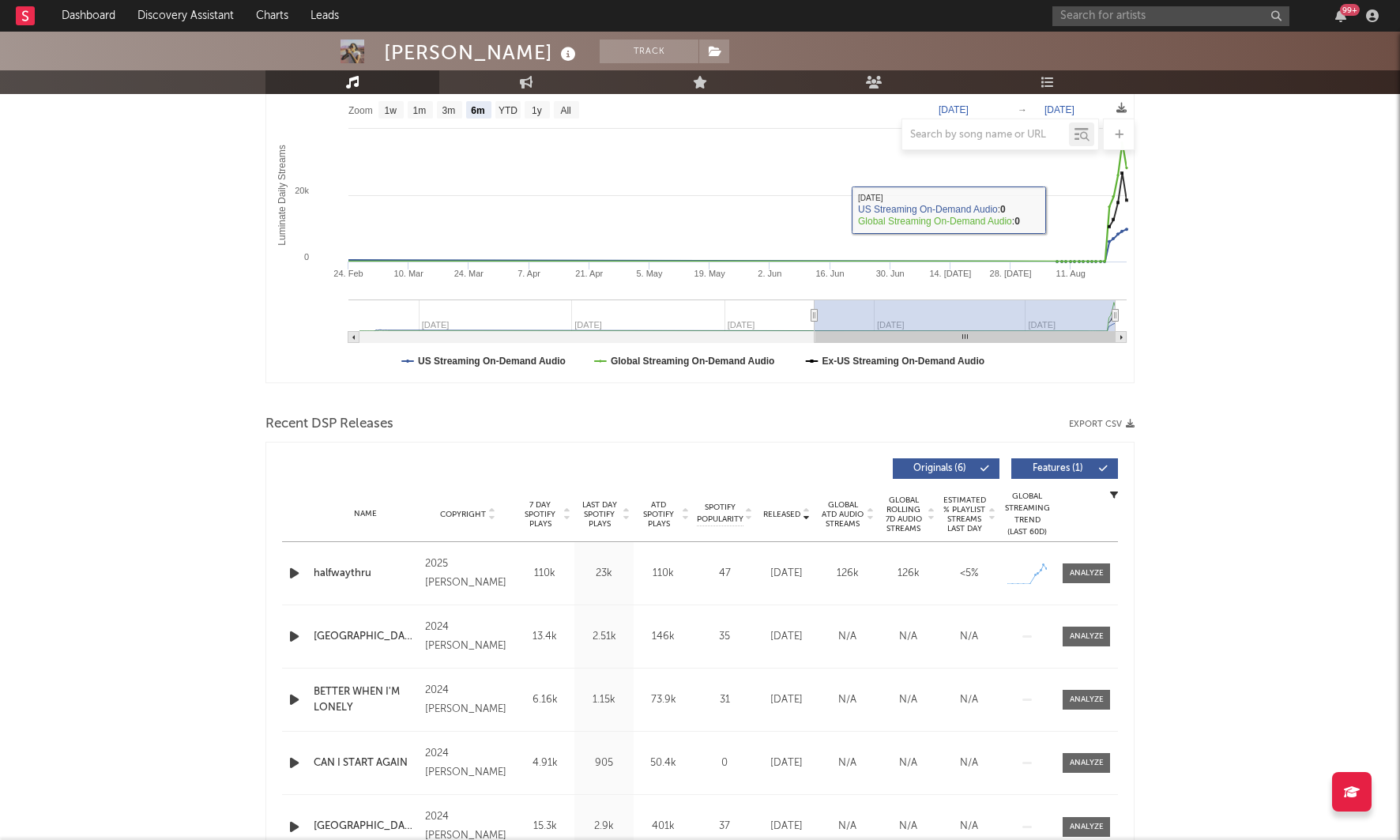
scroll to position [282, 0]
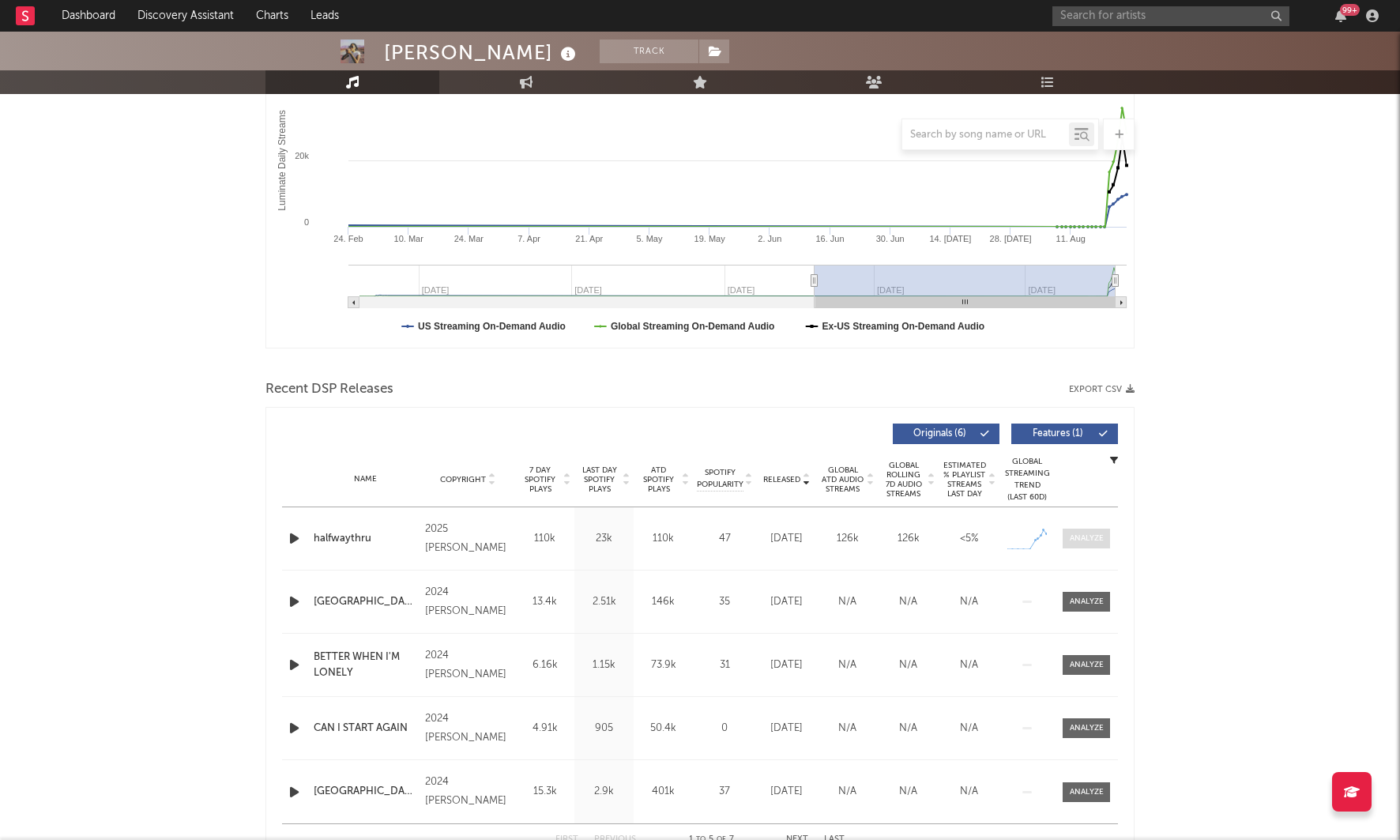
click at [1089, 528] on span at bounding box center [1086, 538] width 47 height 20
select select "1w"
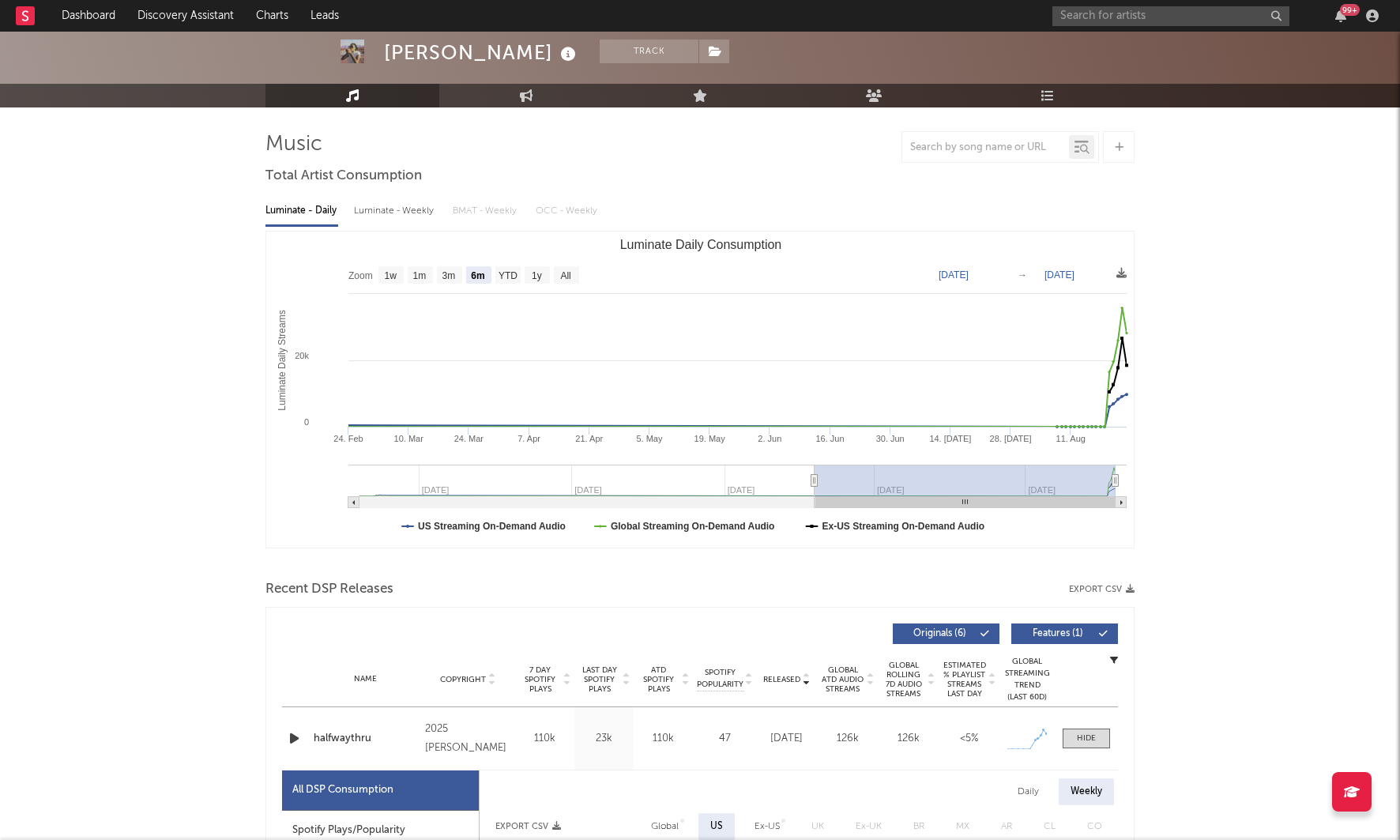
scroll to position [0, 0]
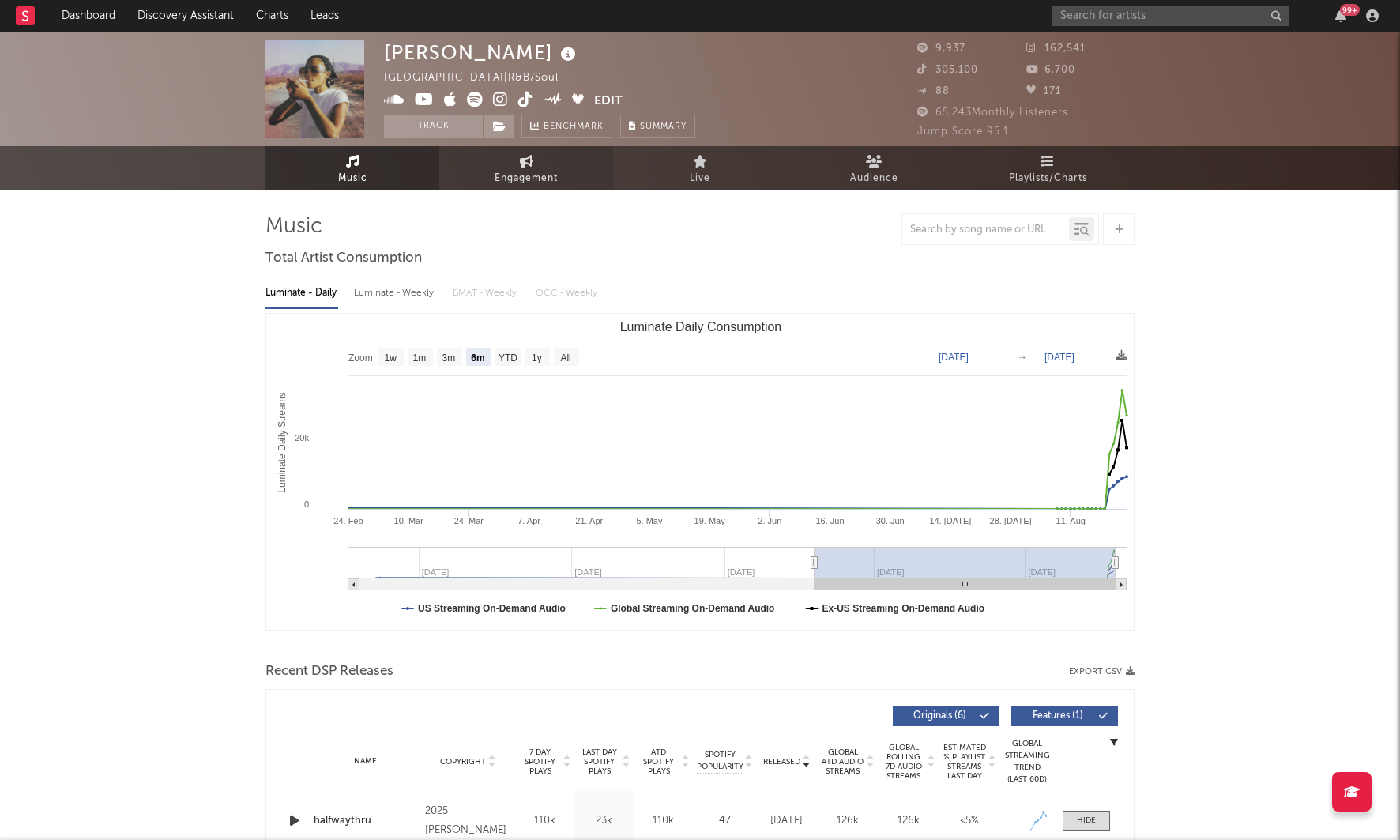
click at [503, 159] on link "Engagement" at bounding box center [527, 168] width 173 height 44
select select "1w"
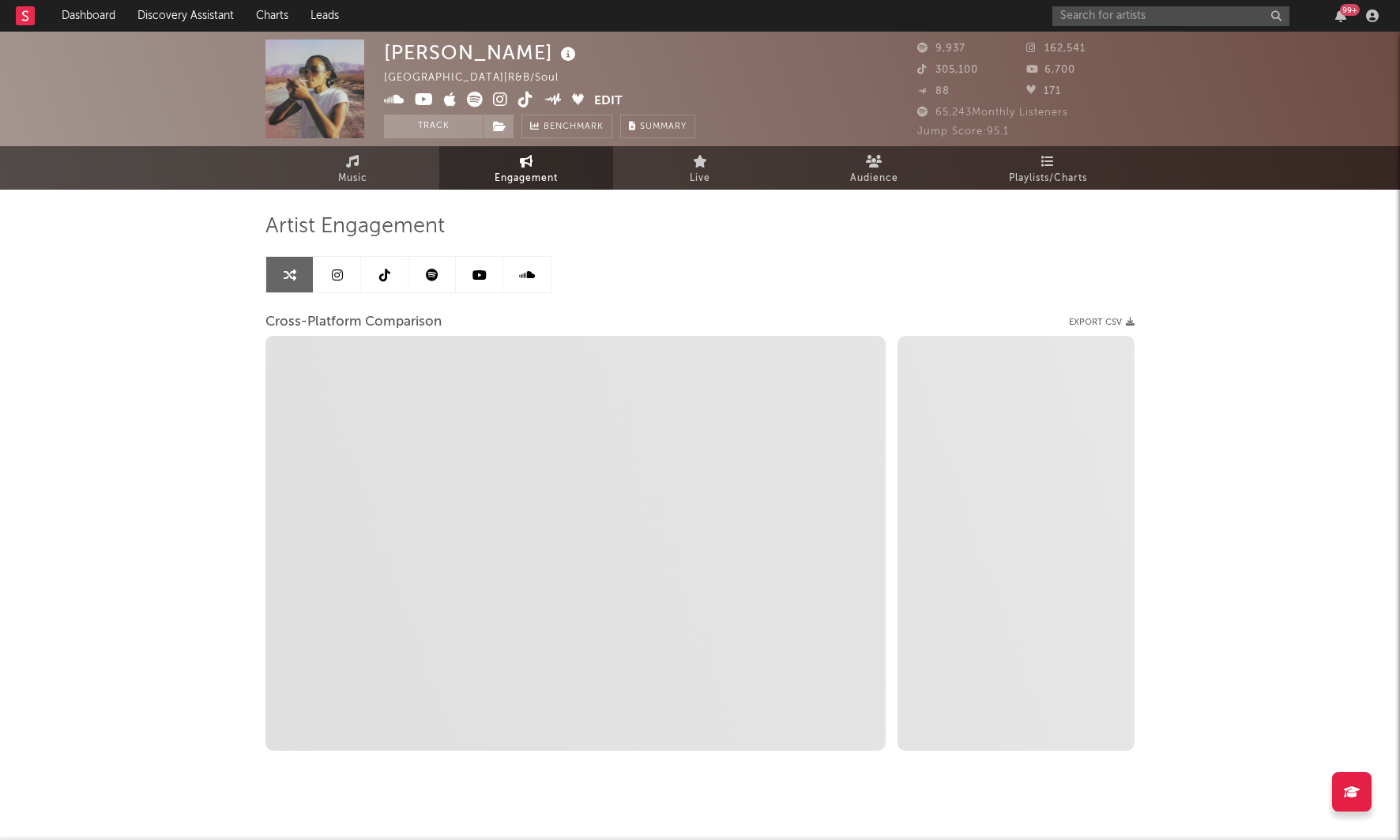
click at [339, 270] on icon at bounding box center [337, 275] width 11 height 12
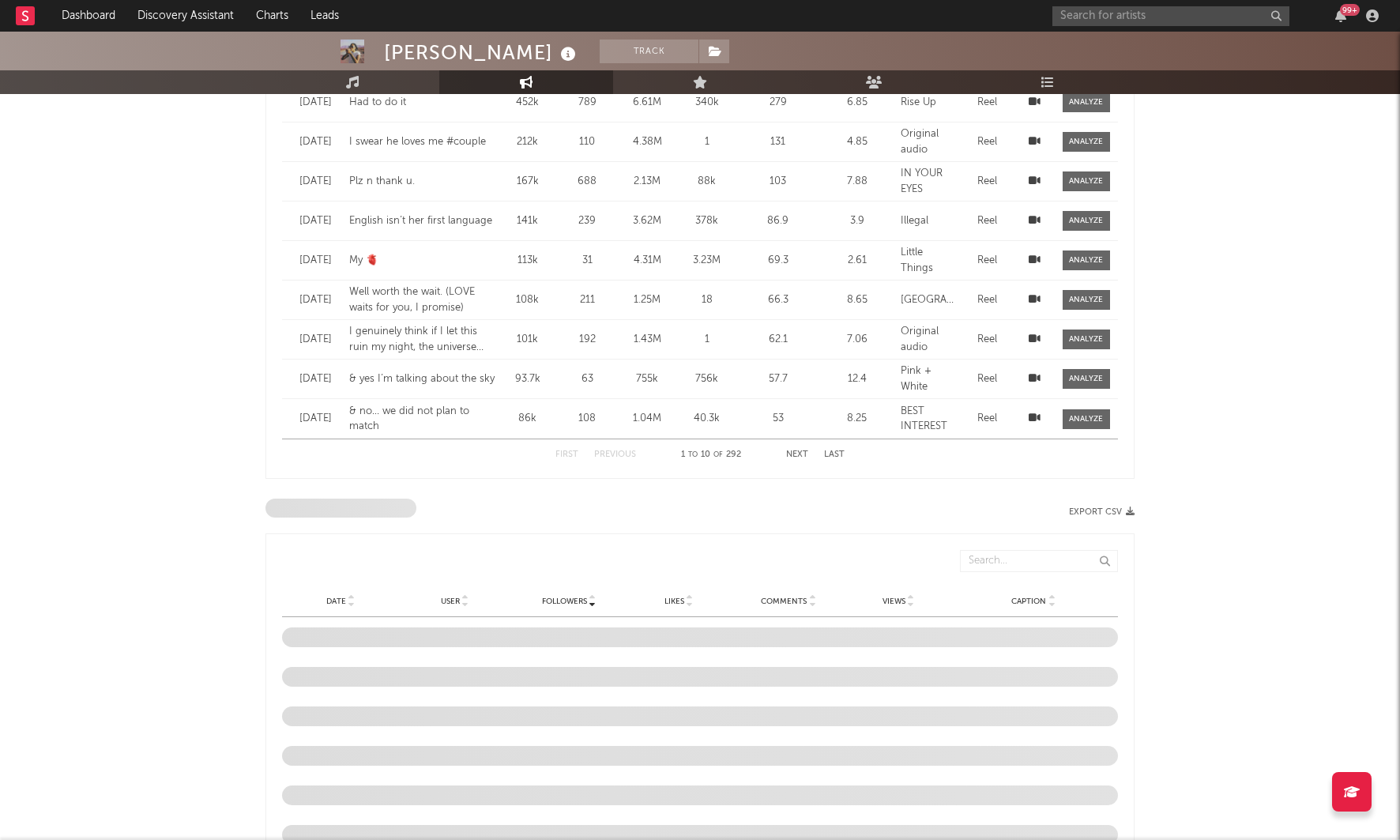
select select "6m"
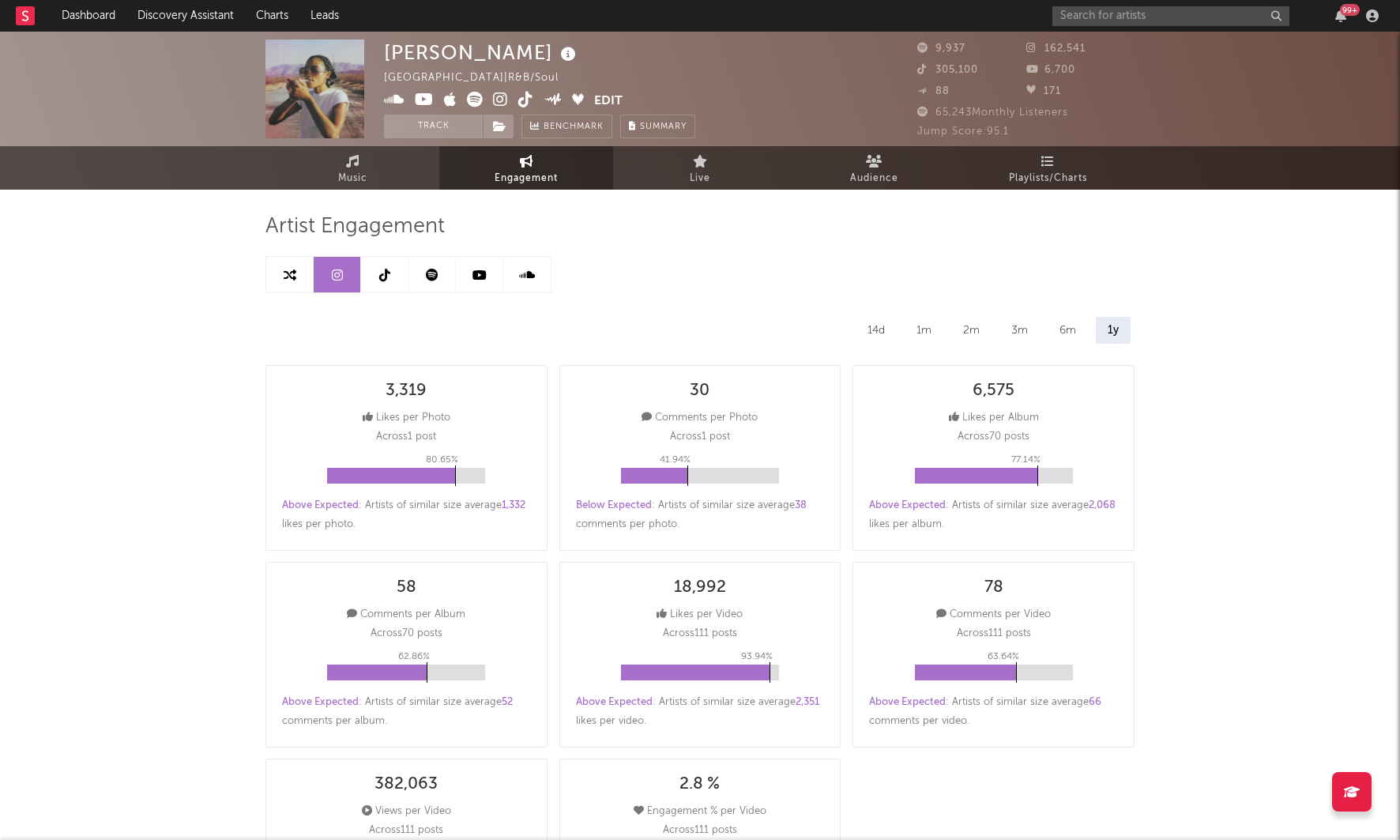
click at [279, 275] on link at bounding box center [290, 274] width 47 height 36
select select "1m"
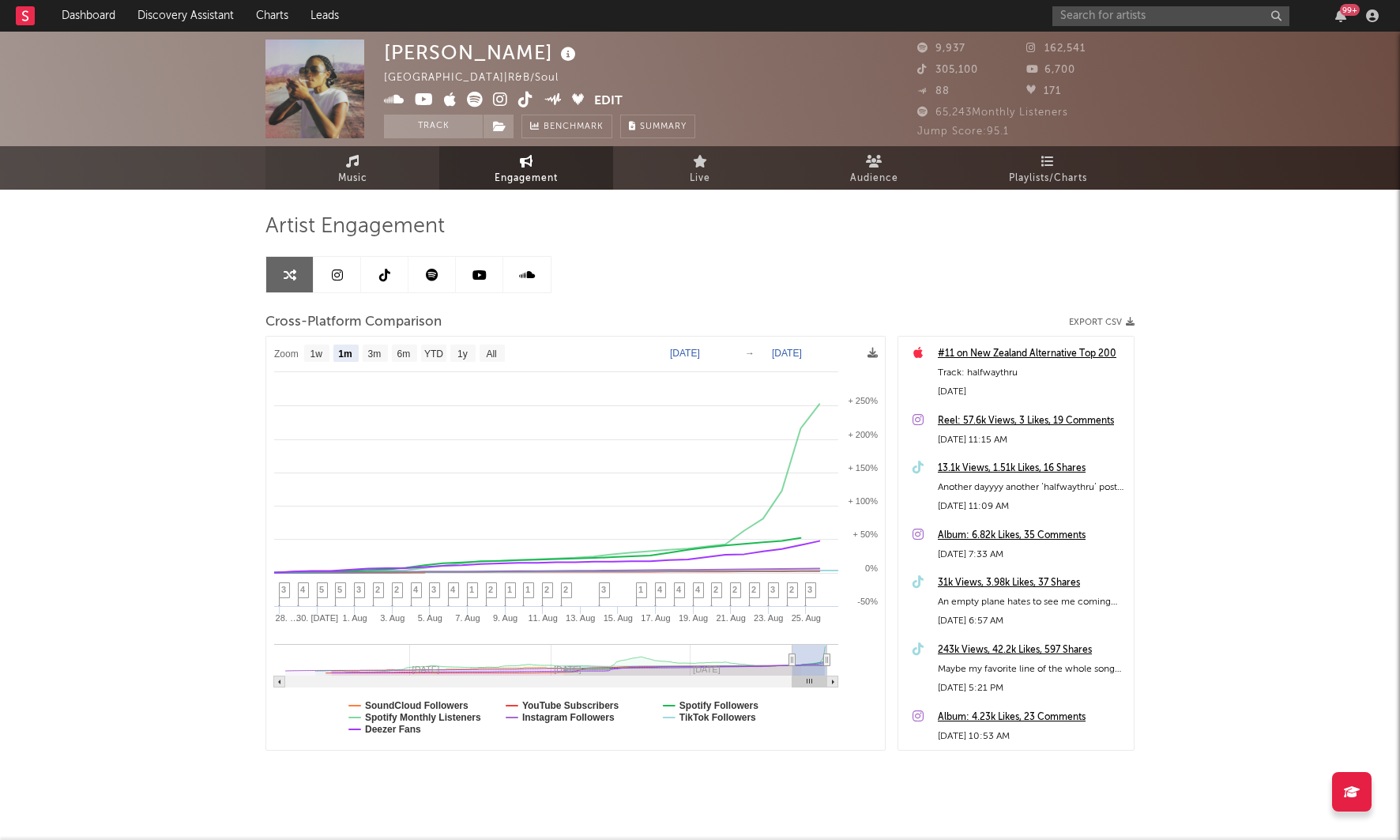
click at [354, 173] on span "Music" at bounding box center [352, 179] width 29 height 19
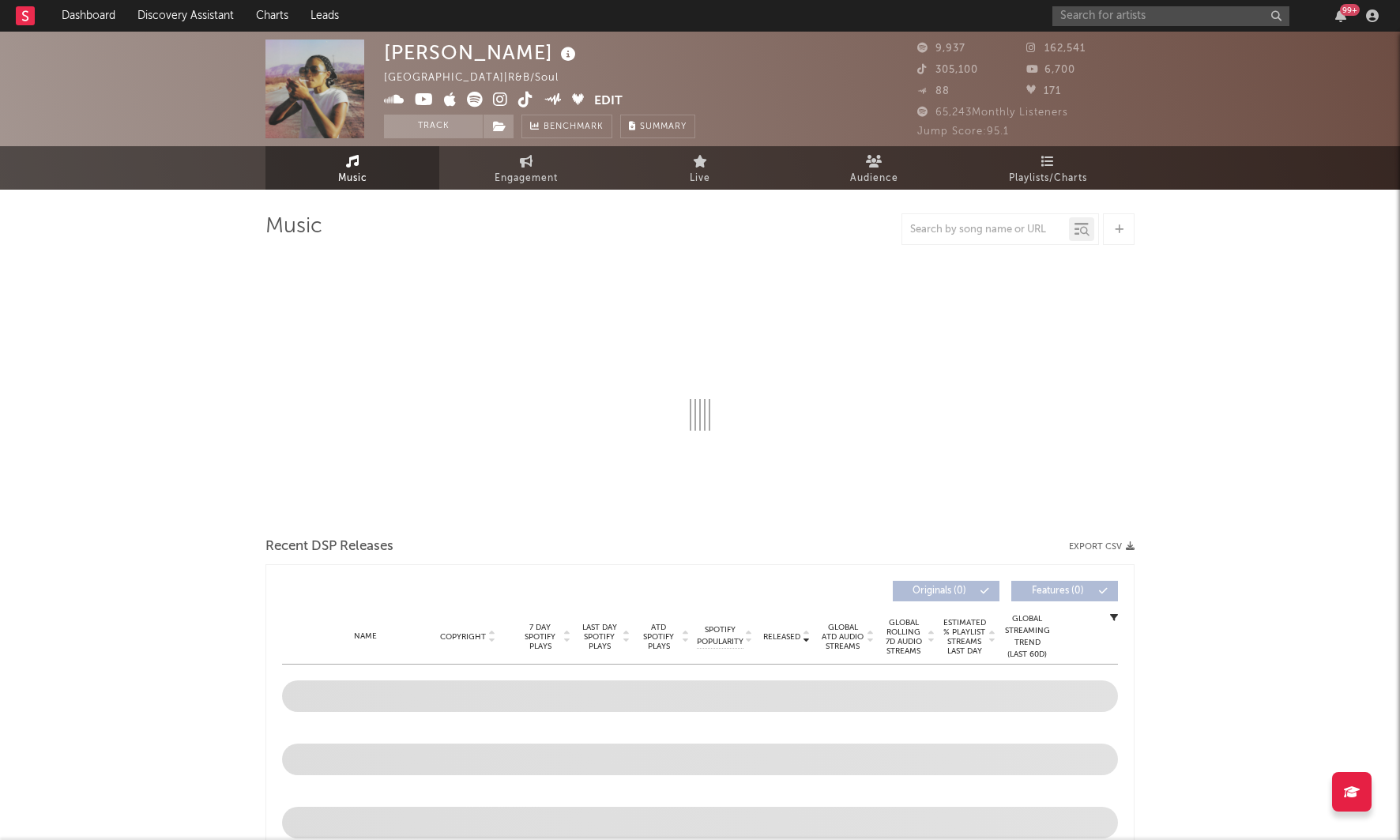
select select "6m"
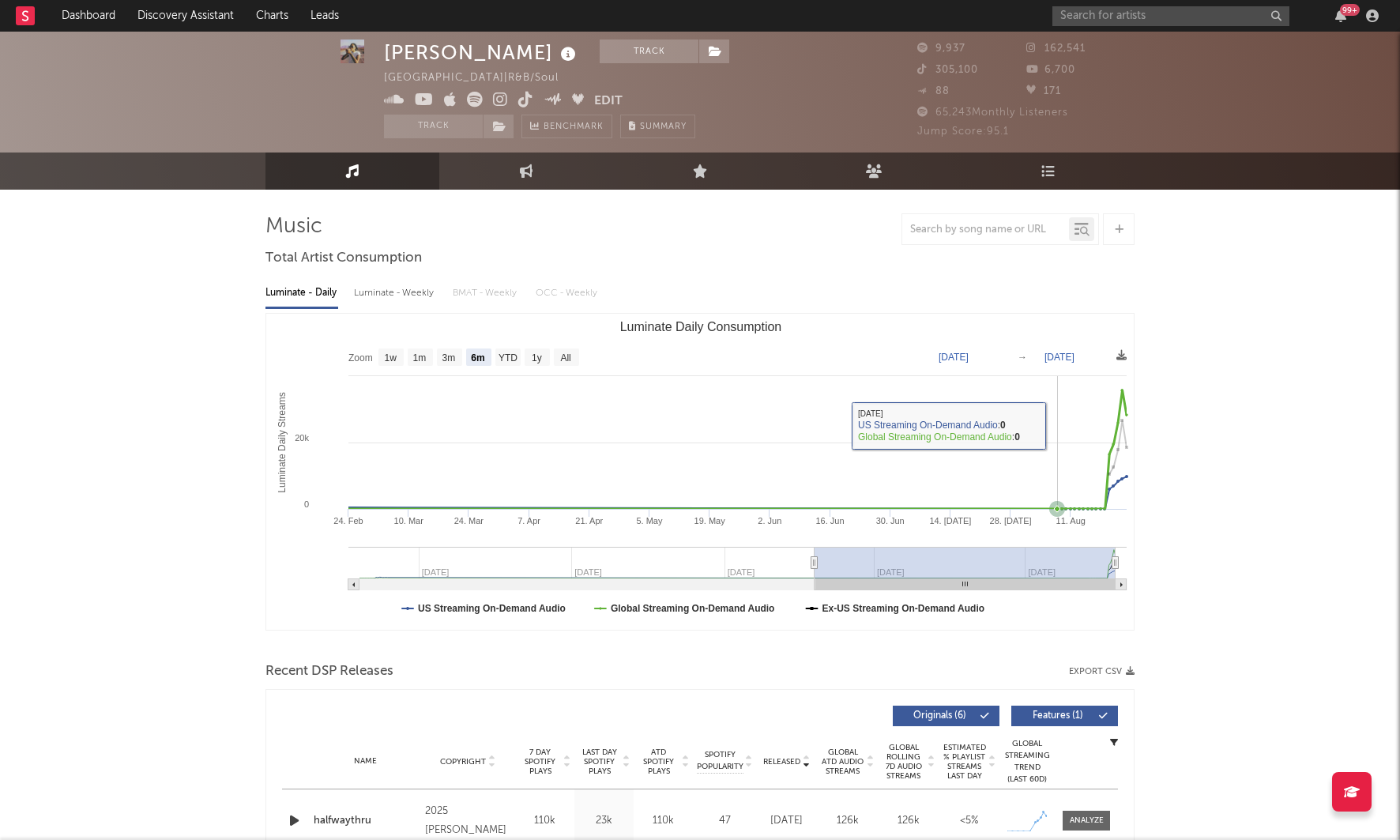
scroll to position [27, 0]
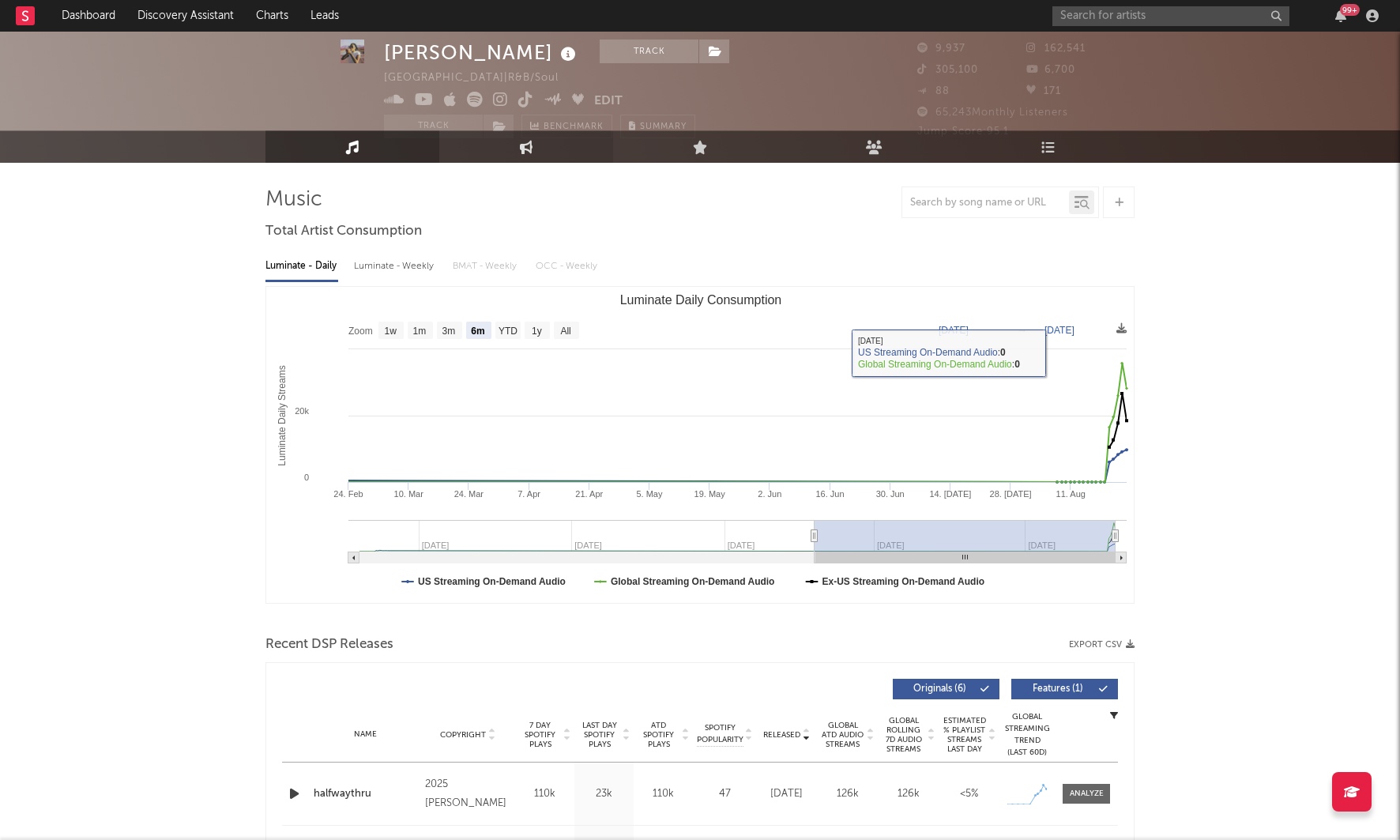
click at [506, 148] on link "Engagement" at bounding box center [527, 146] width 173 height 32
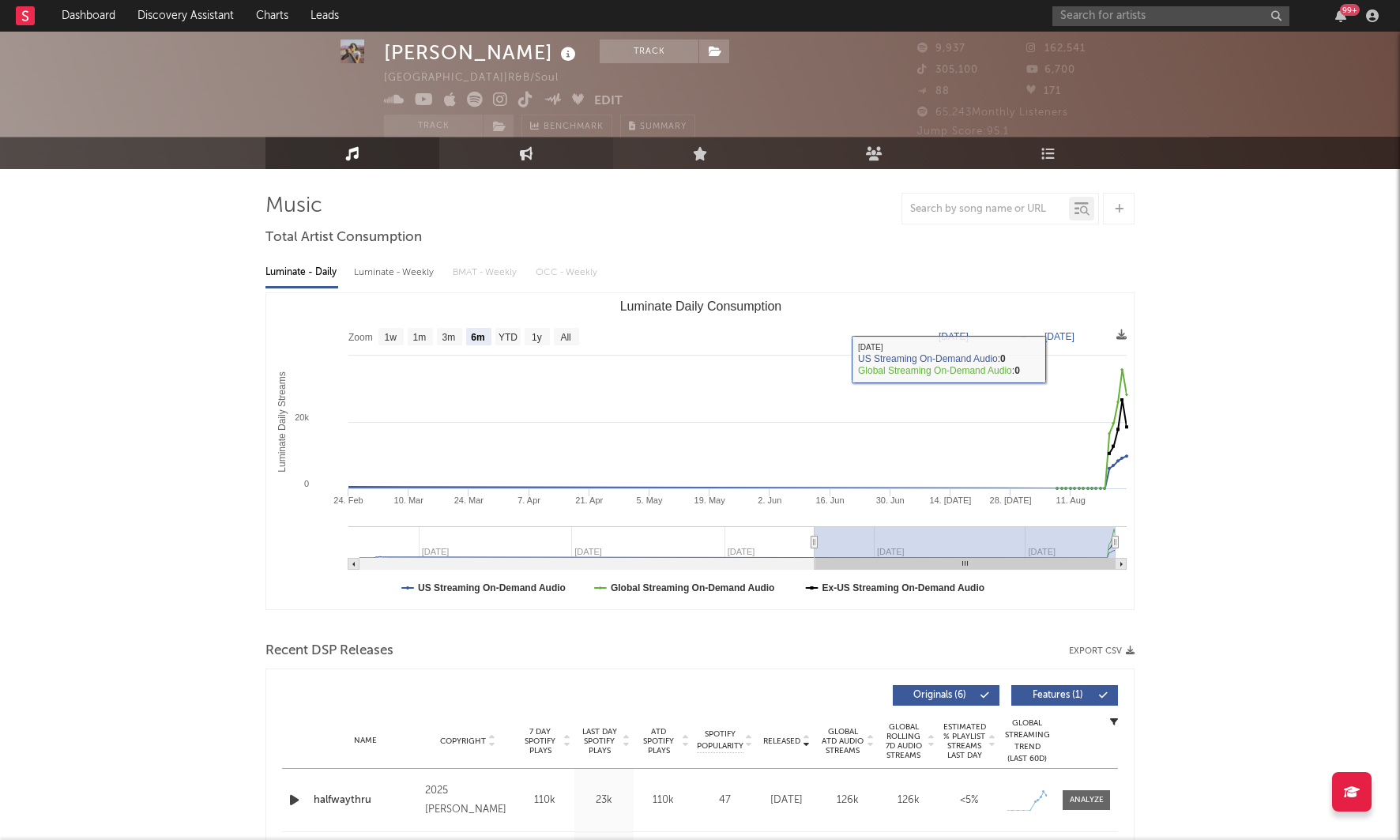
select select "1w"
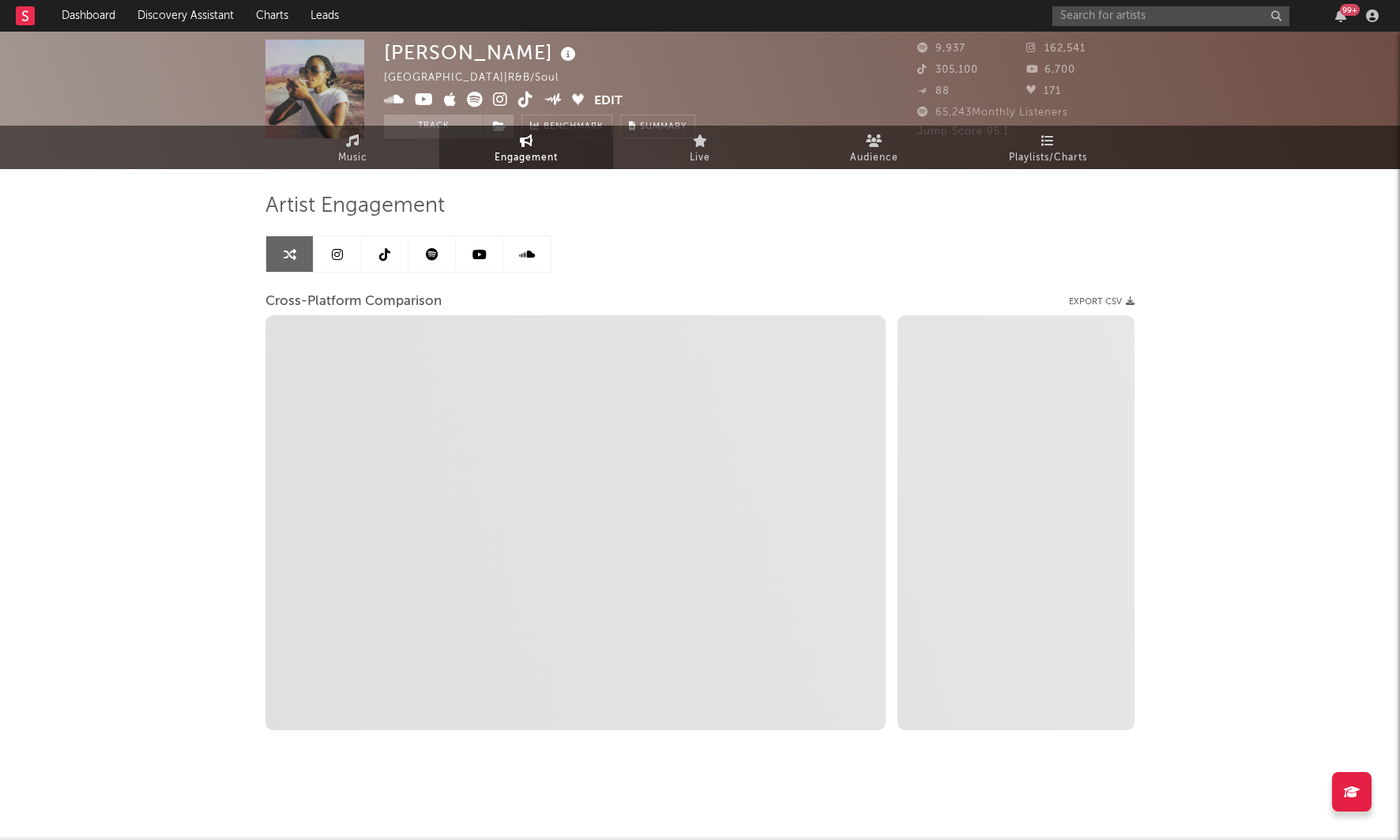
click at [399, 255] on link at bounding box center [385, 254] width 47 height 36
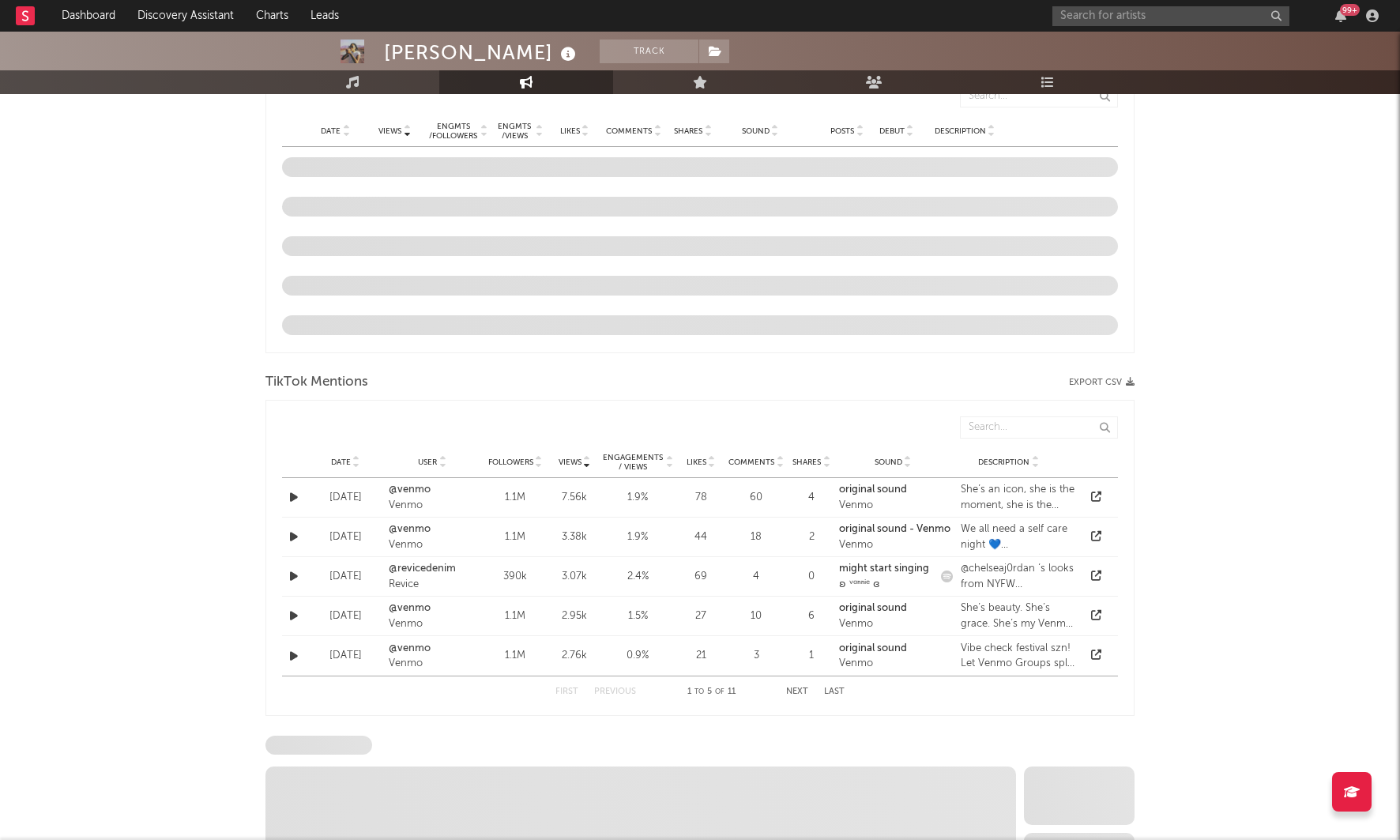
scroll to position [1580, 0]
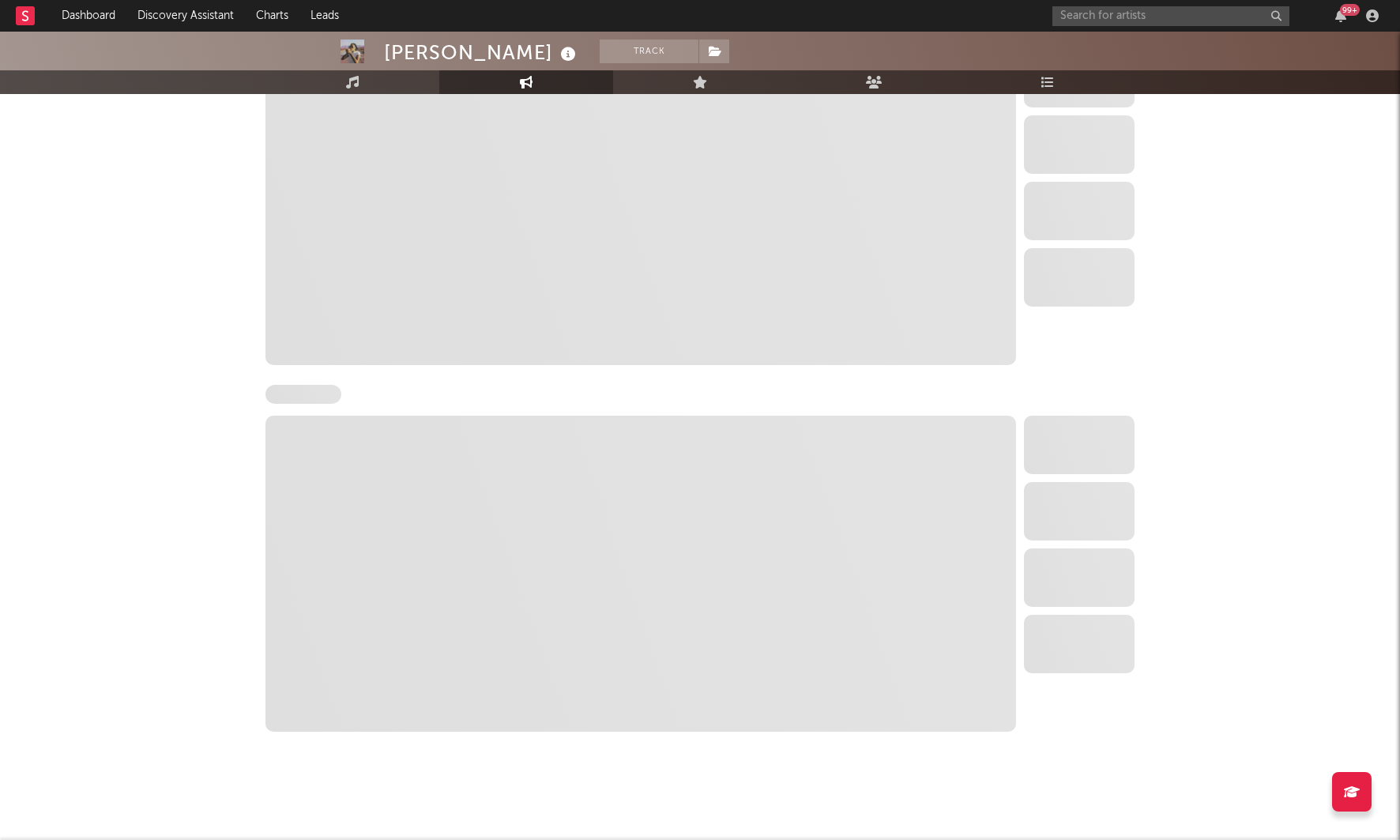
select select "6m"
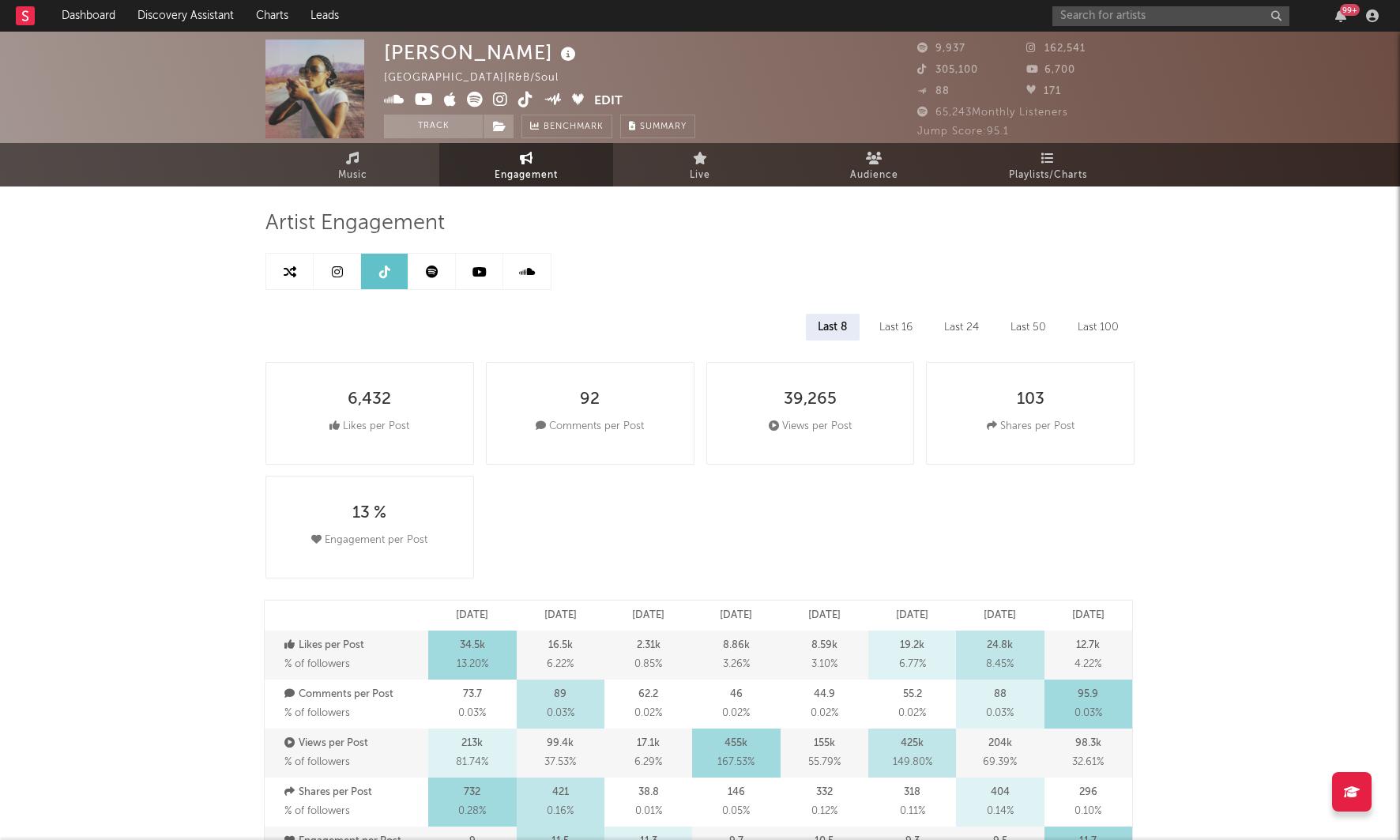
scroll to position [0, 0]
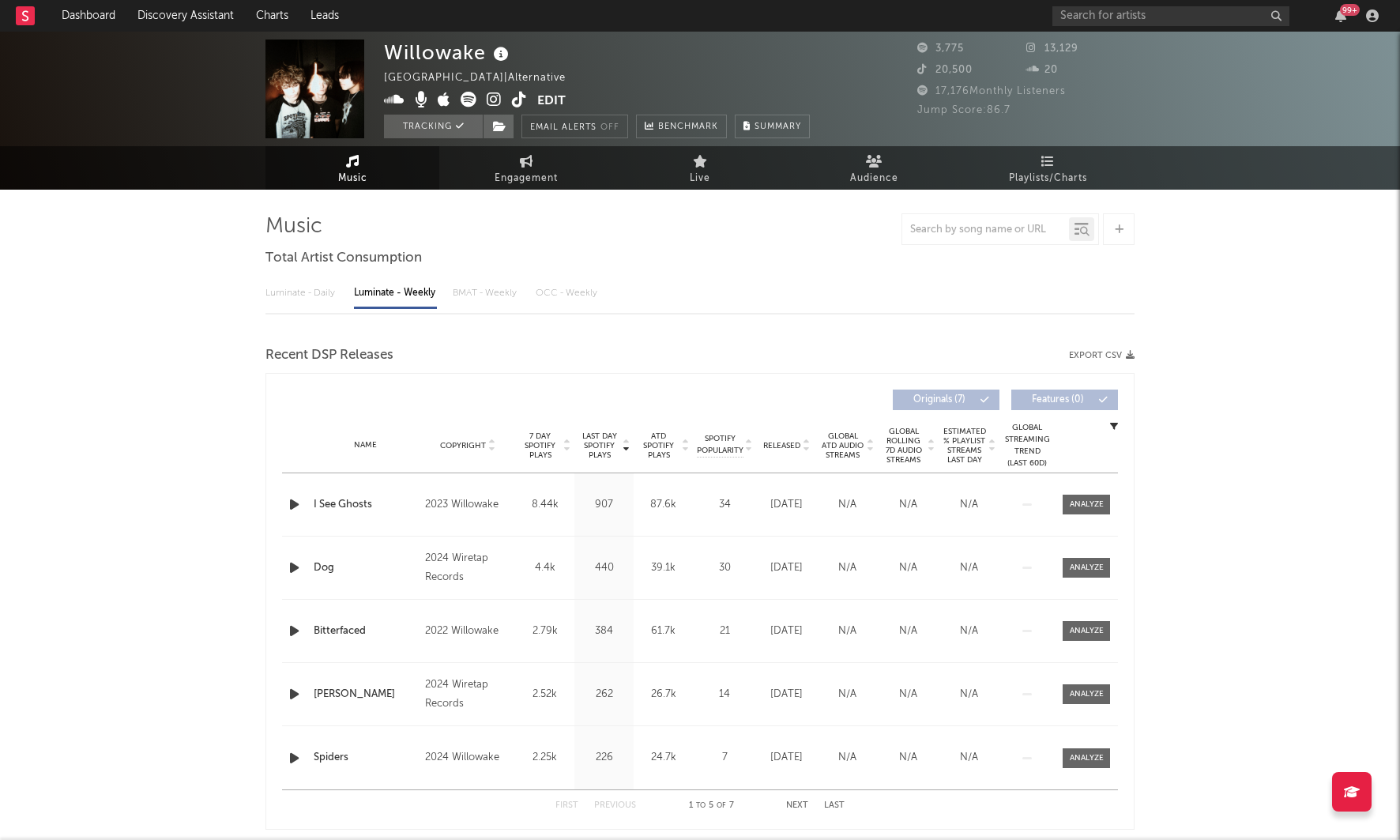
select select "1w"
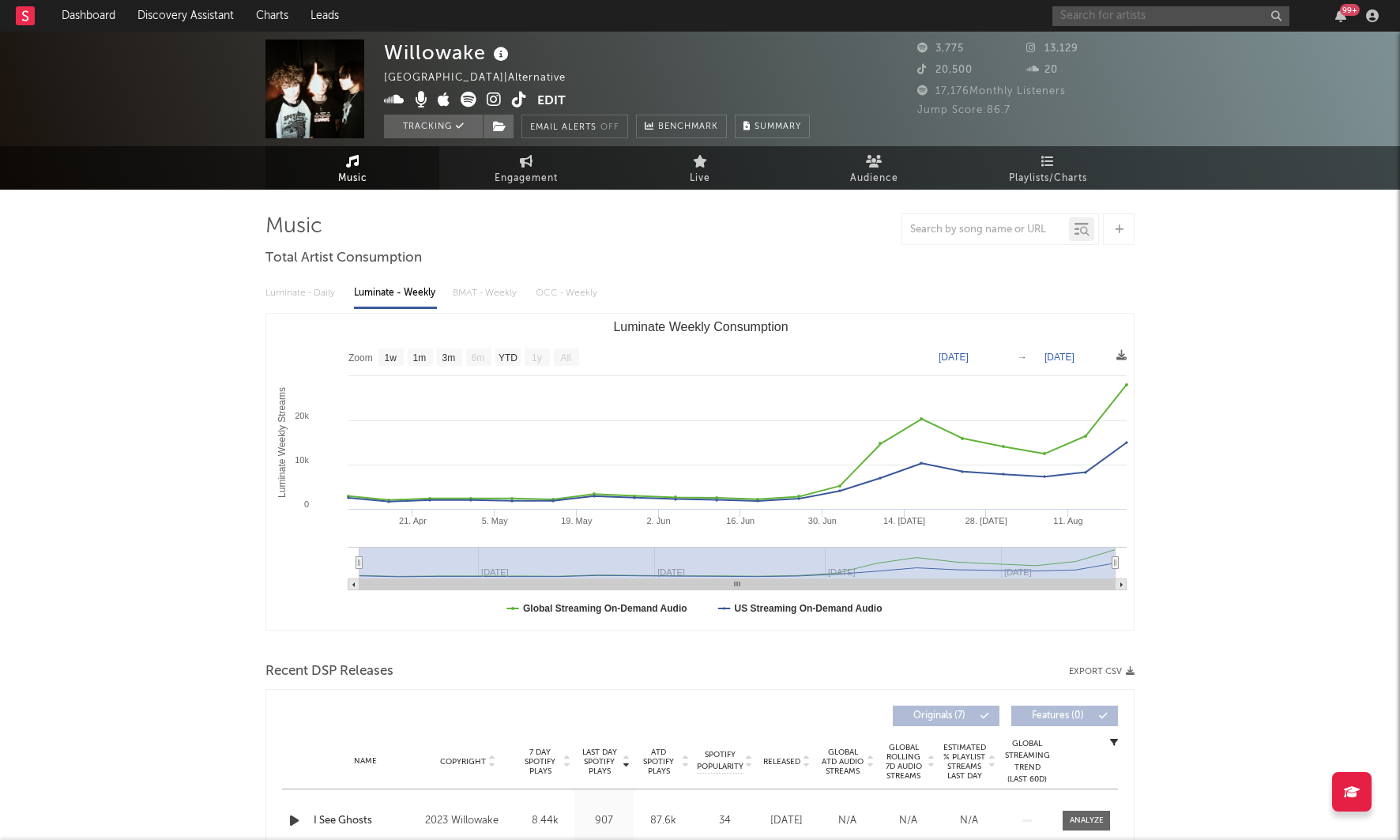
click at [1101, 18] on input "text" at bounding box center [1171, 16] width 237 height 20
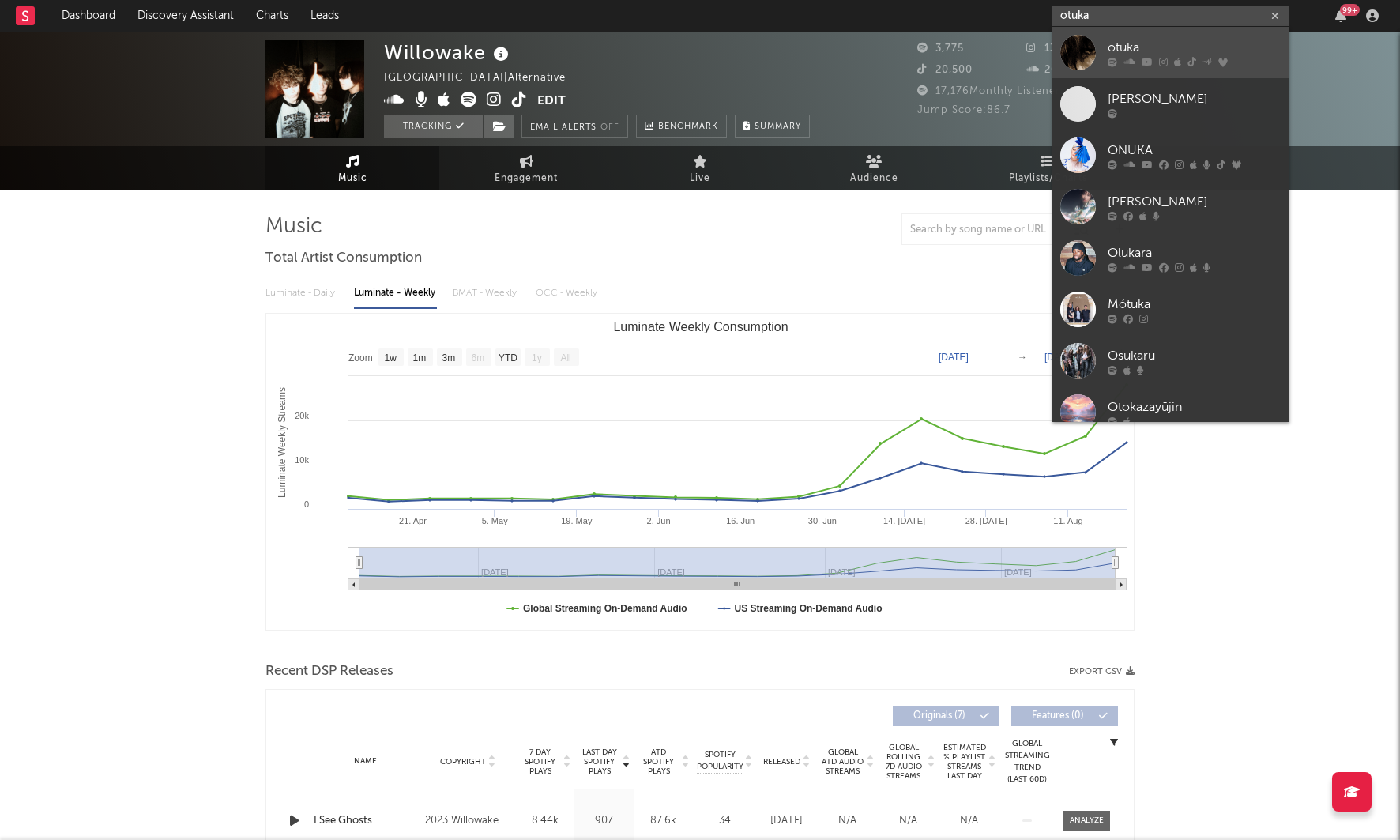
type input "otuka"
click at [1120, 41] on div "otuka" at bounding box center [1195, 47] width 173 height 19
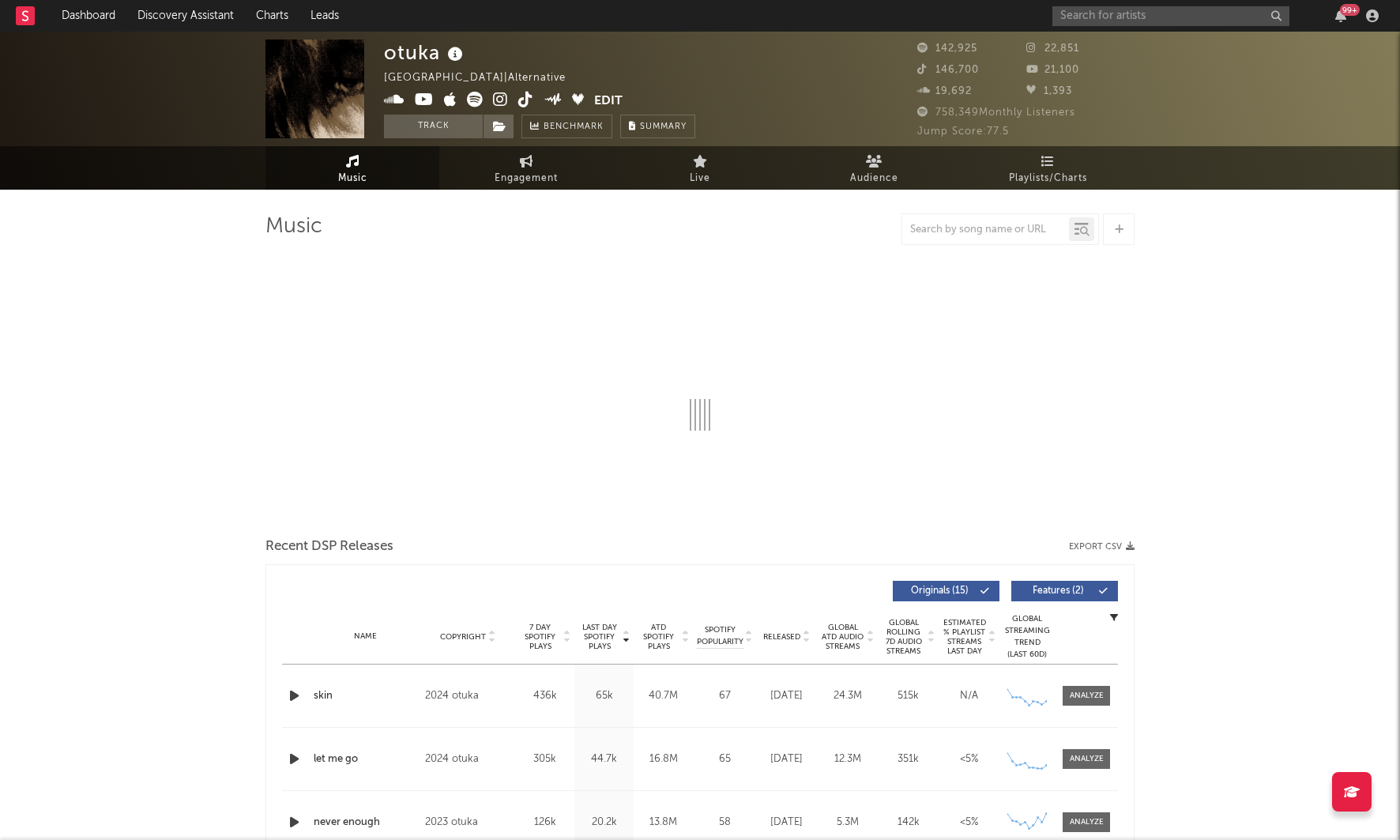
select select "6m"
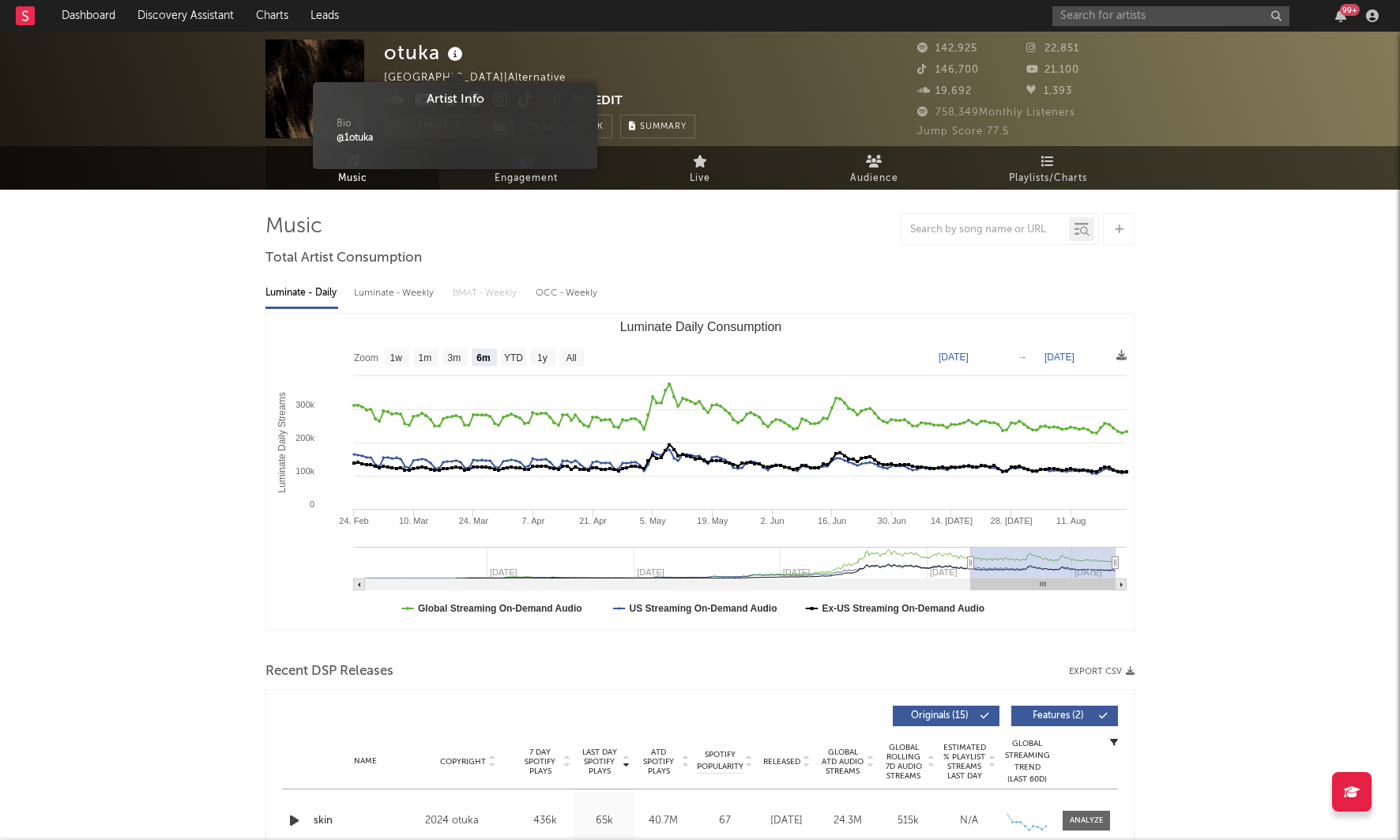
click at [453, 55] on icon at bounding box center [456, 54] width 23 height 22
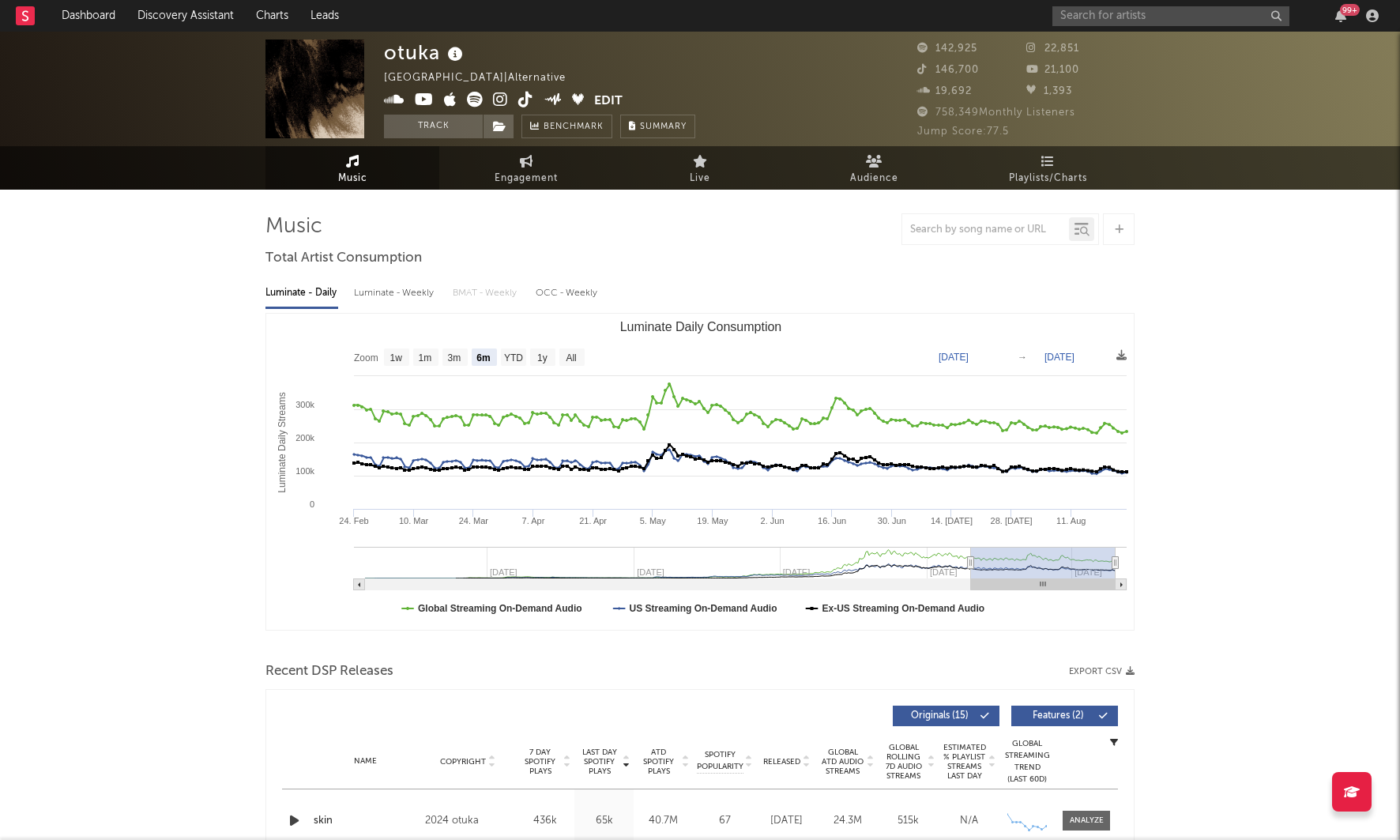
click at [452, 55] on icon at bounding box center [456, 54] width 23 height 22
